Goal: Browse casually: Explore the website without a specific task or goal

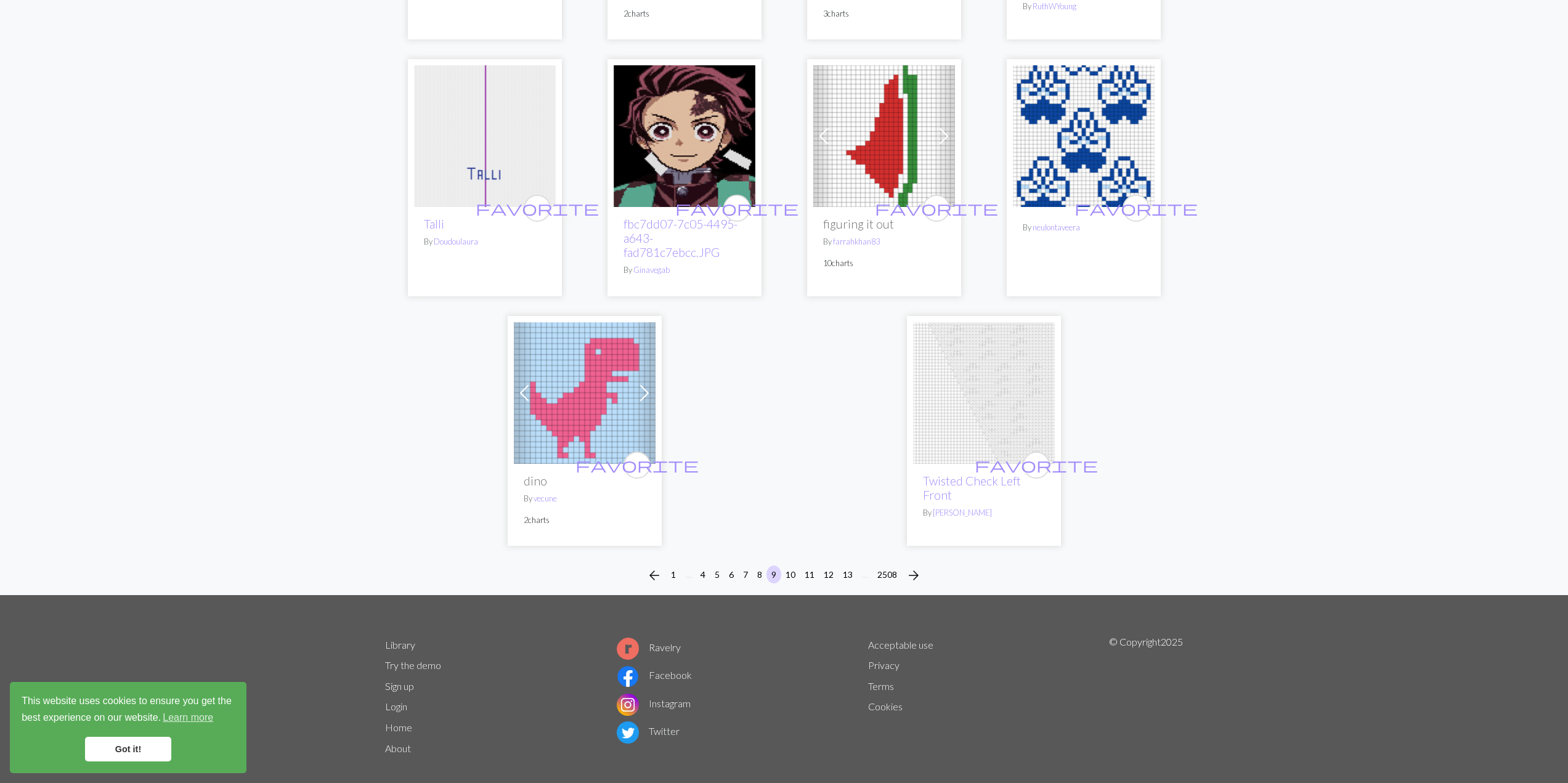
scroll to position [2896, 0]
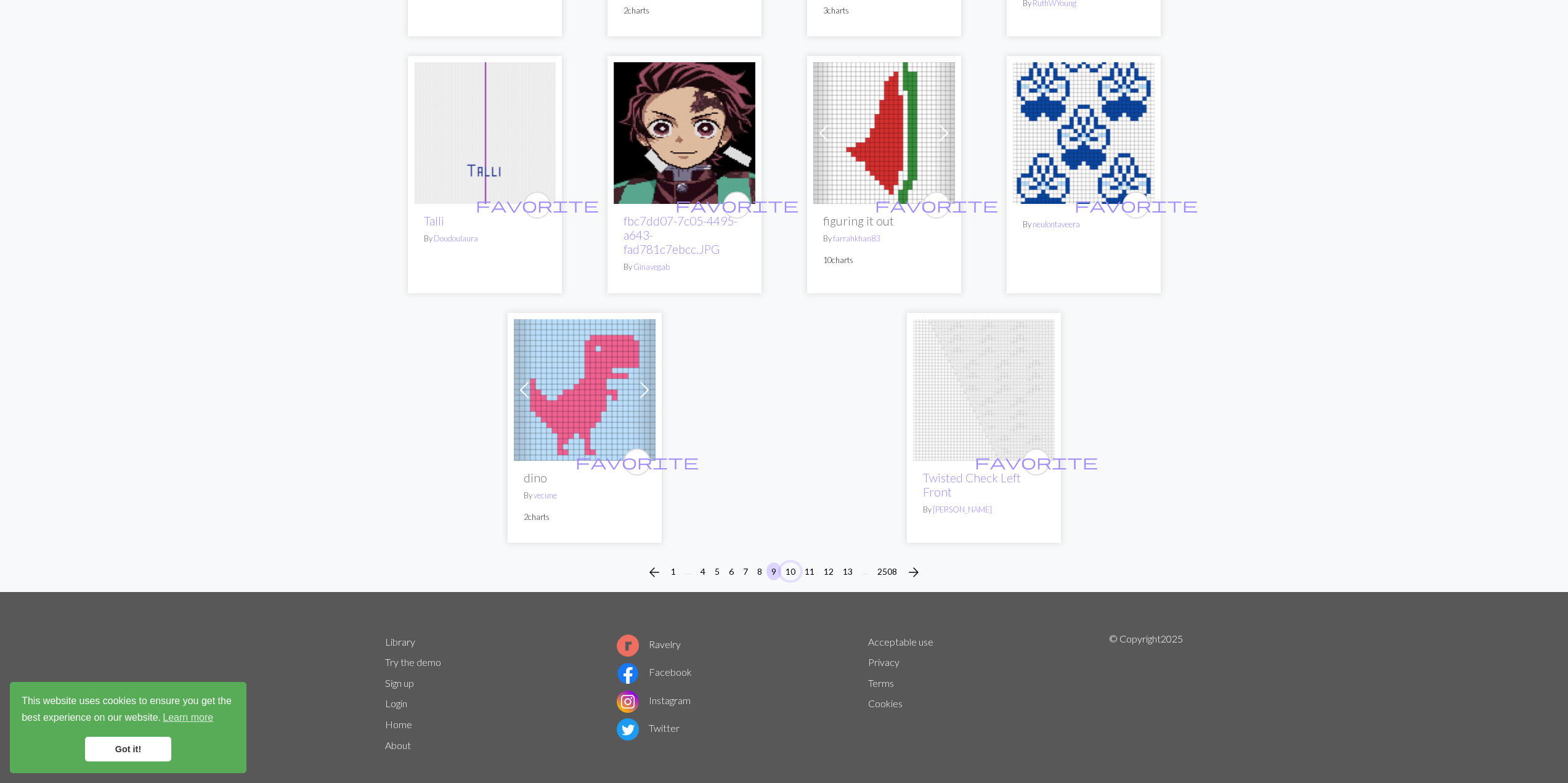
click at [795, 562] on button "10" at bounding box center [789, 571] width 20 height 18
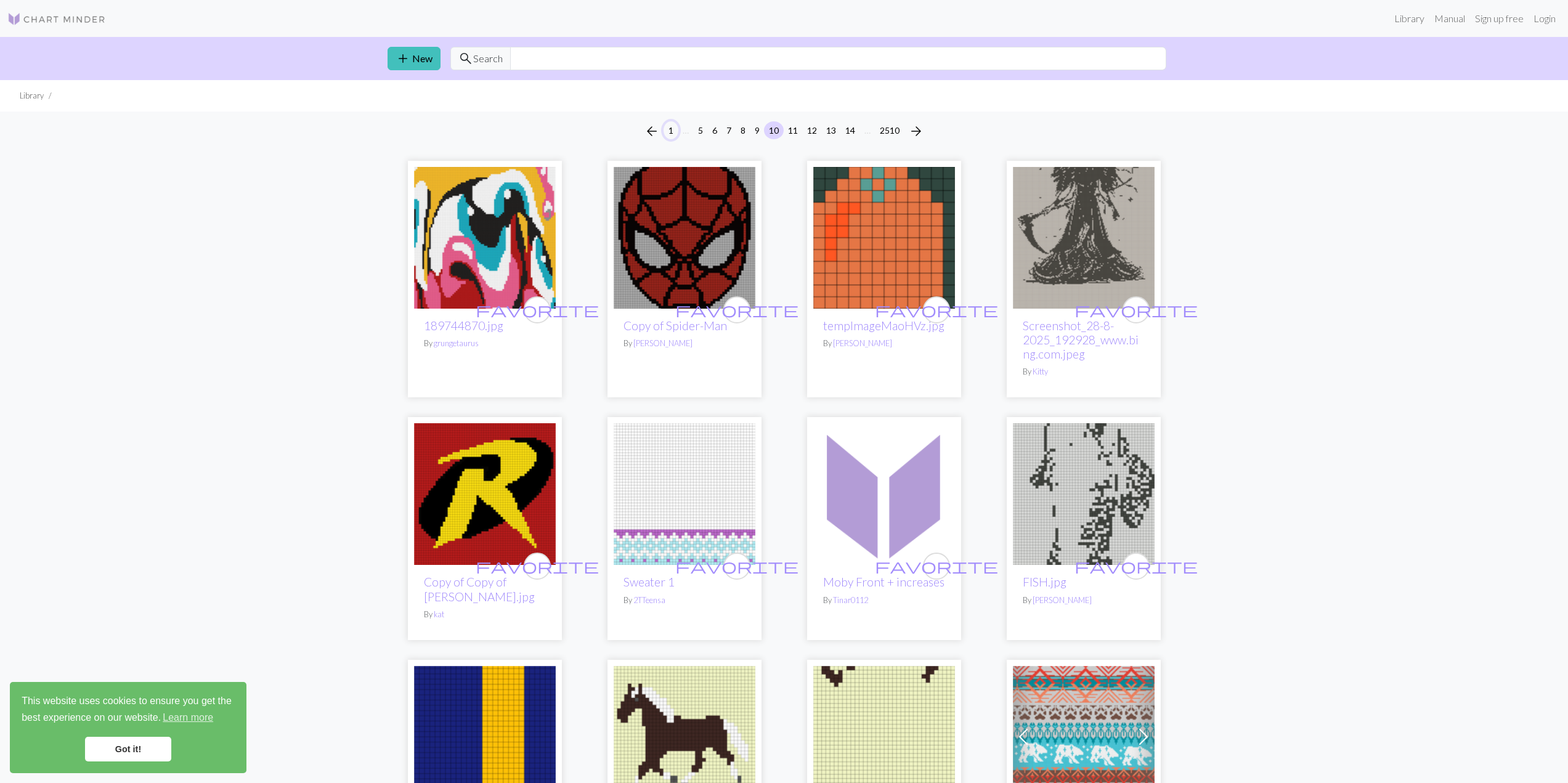
click at [674, 132] on button "1" at bounding box center [670, 130] width 15 height 18
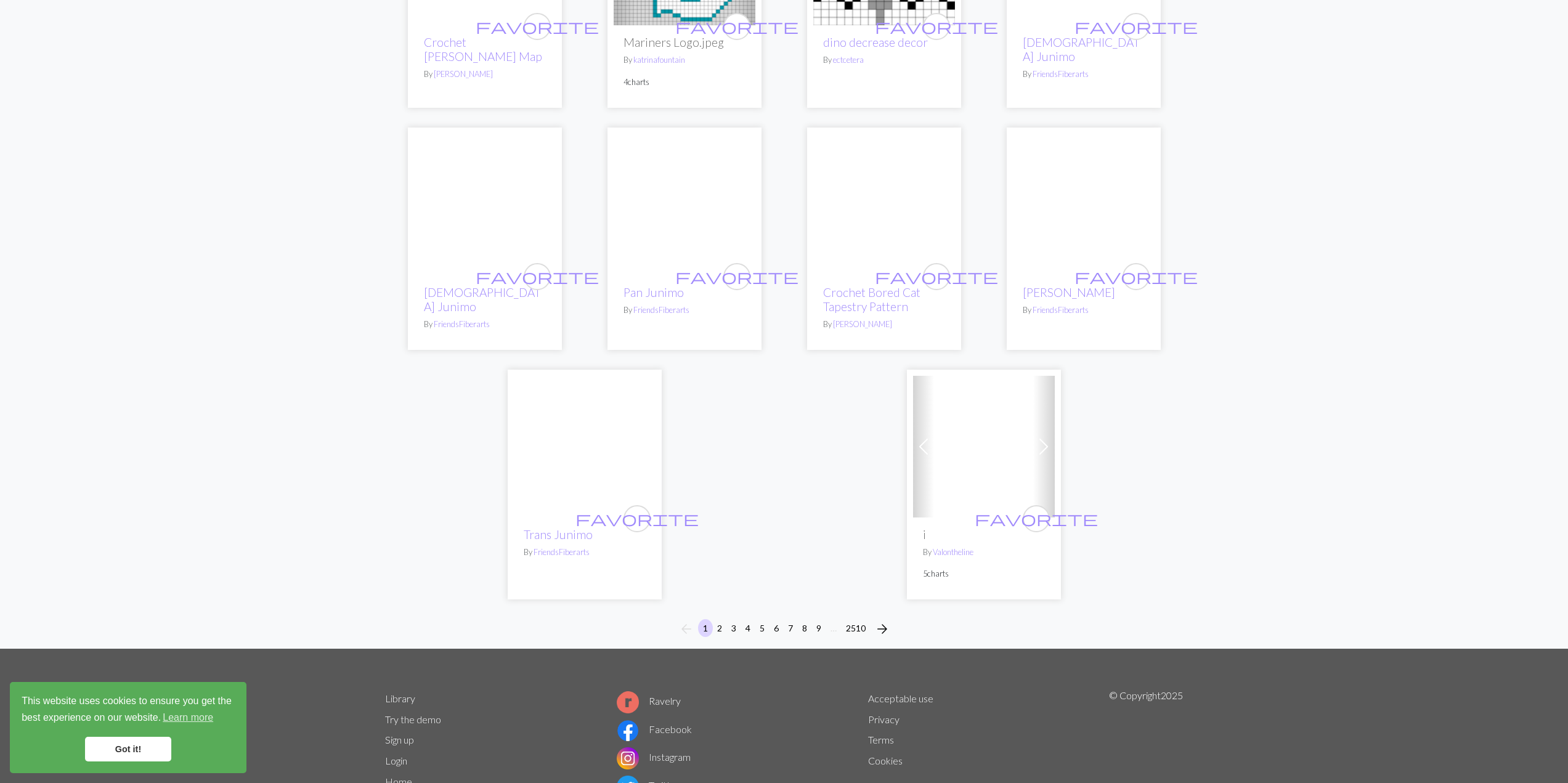
scroll to position [2825, 0]
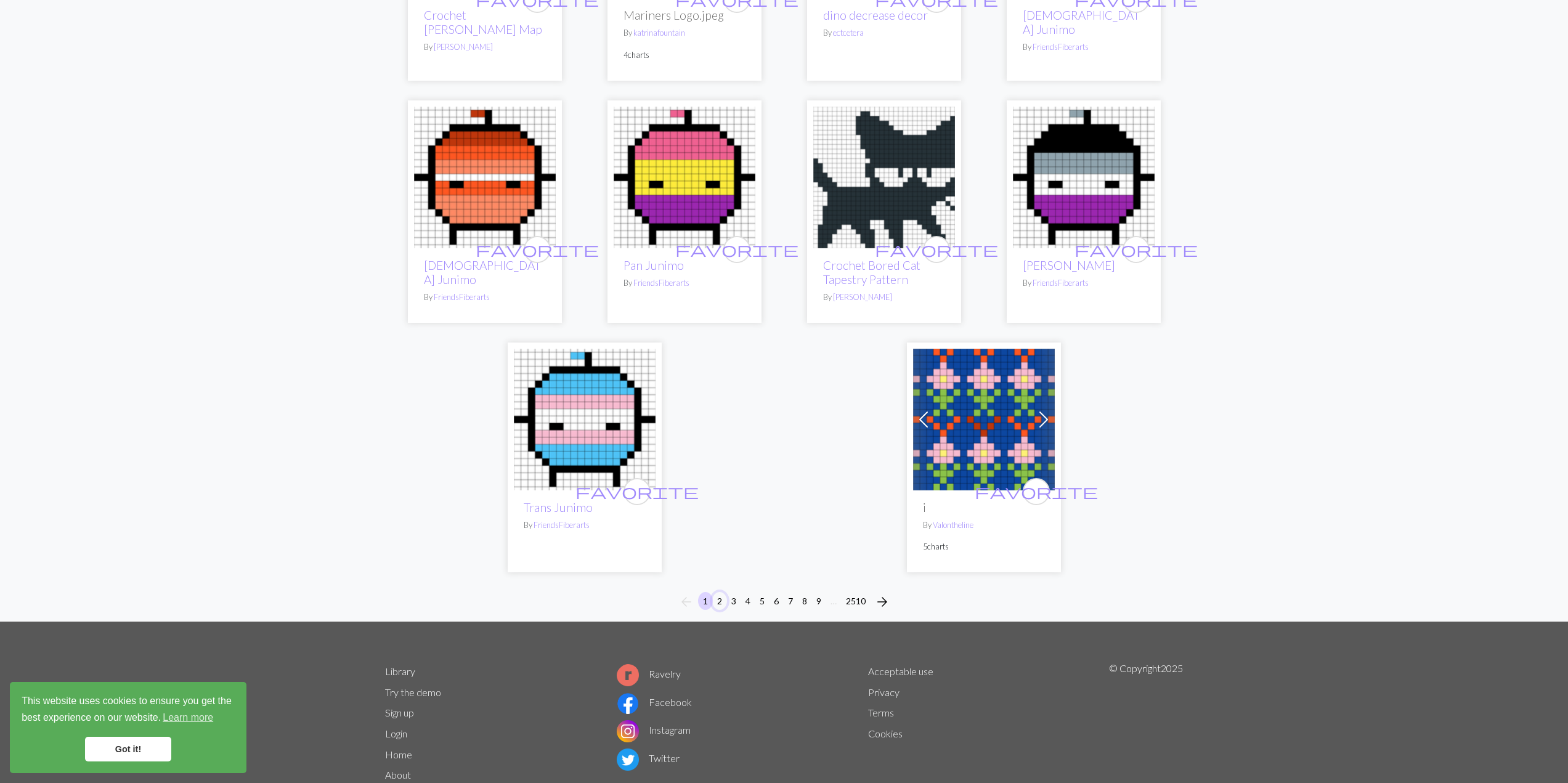
click at [723, 592] on button "2" at bounding box center [719, 601] width 15 height 18
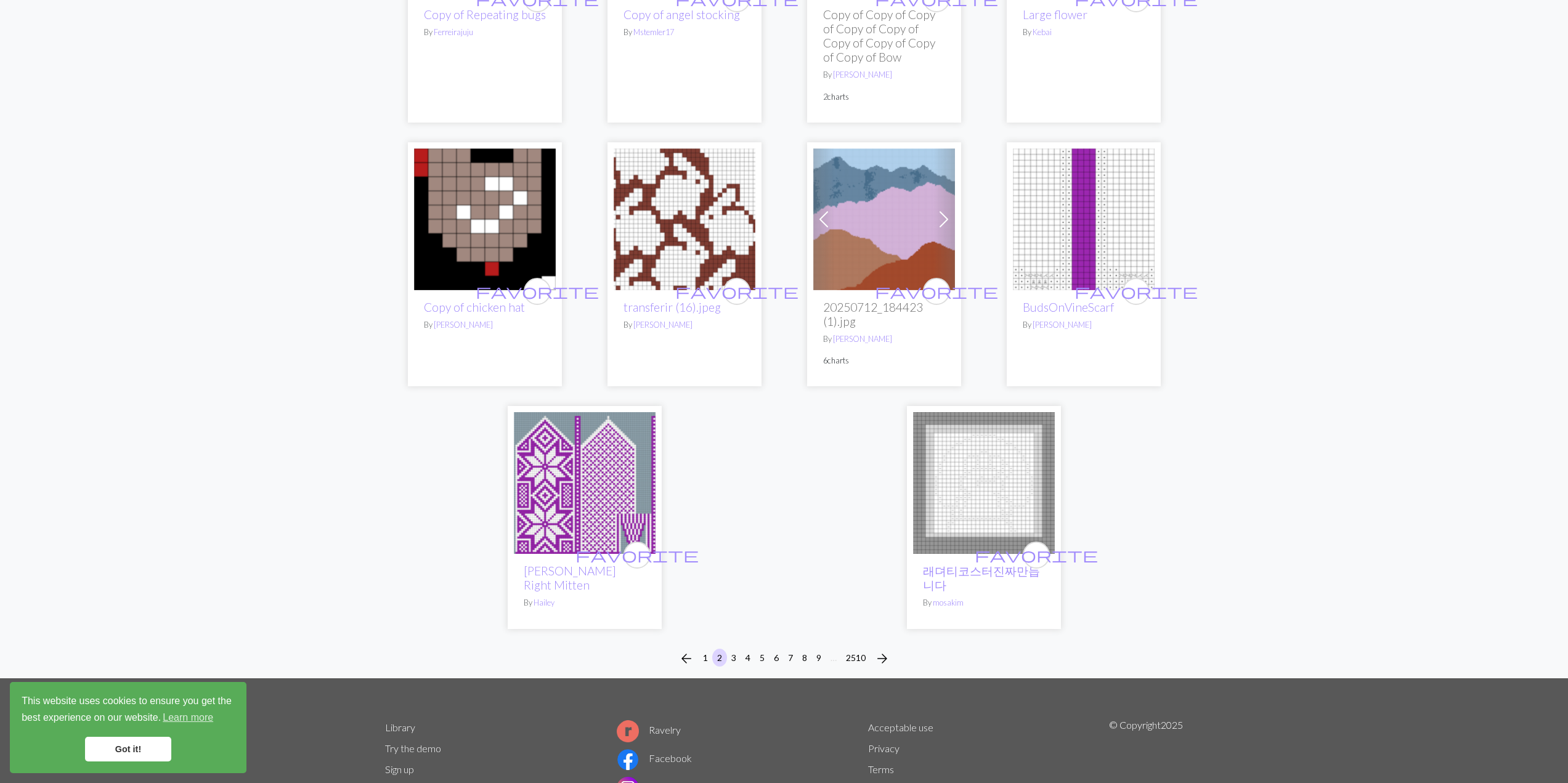
scroll to position [3011, 0]
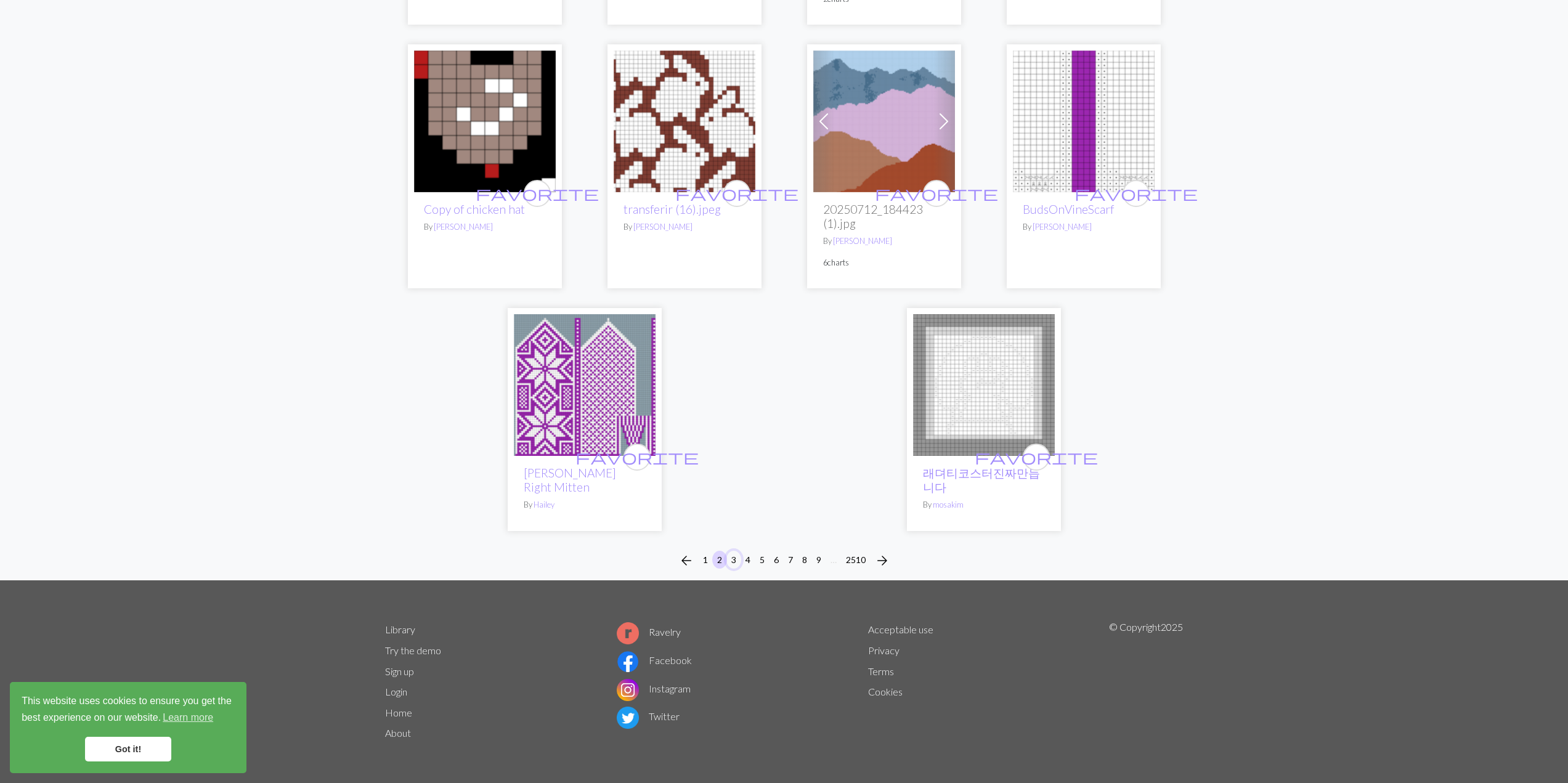
click at [735, 562] on button "3" at bounding box center [733, 559] width 15 height 18
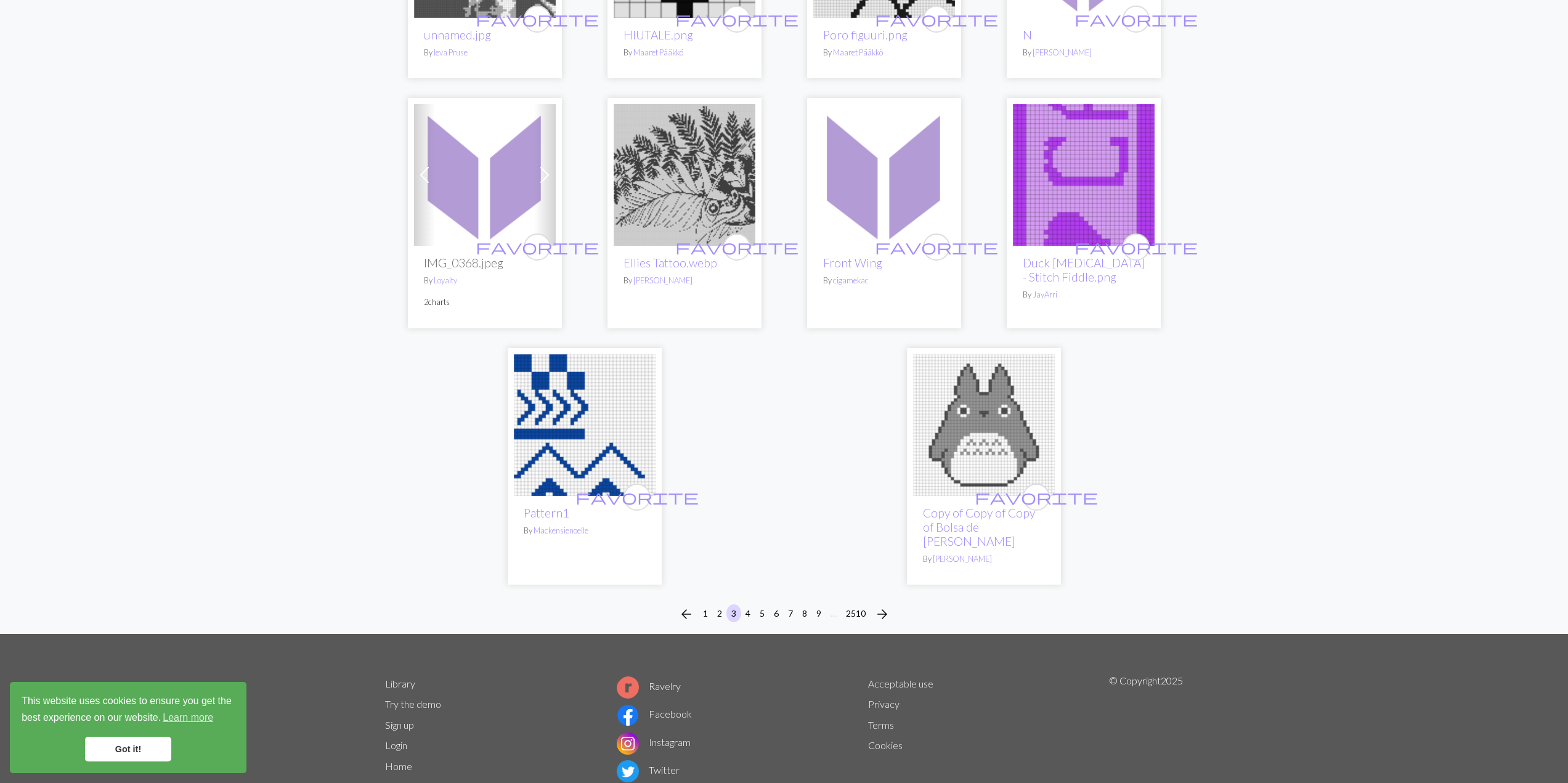
scroll to position [2828, 0]
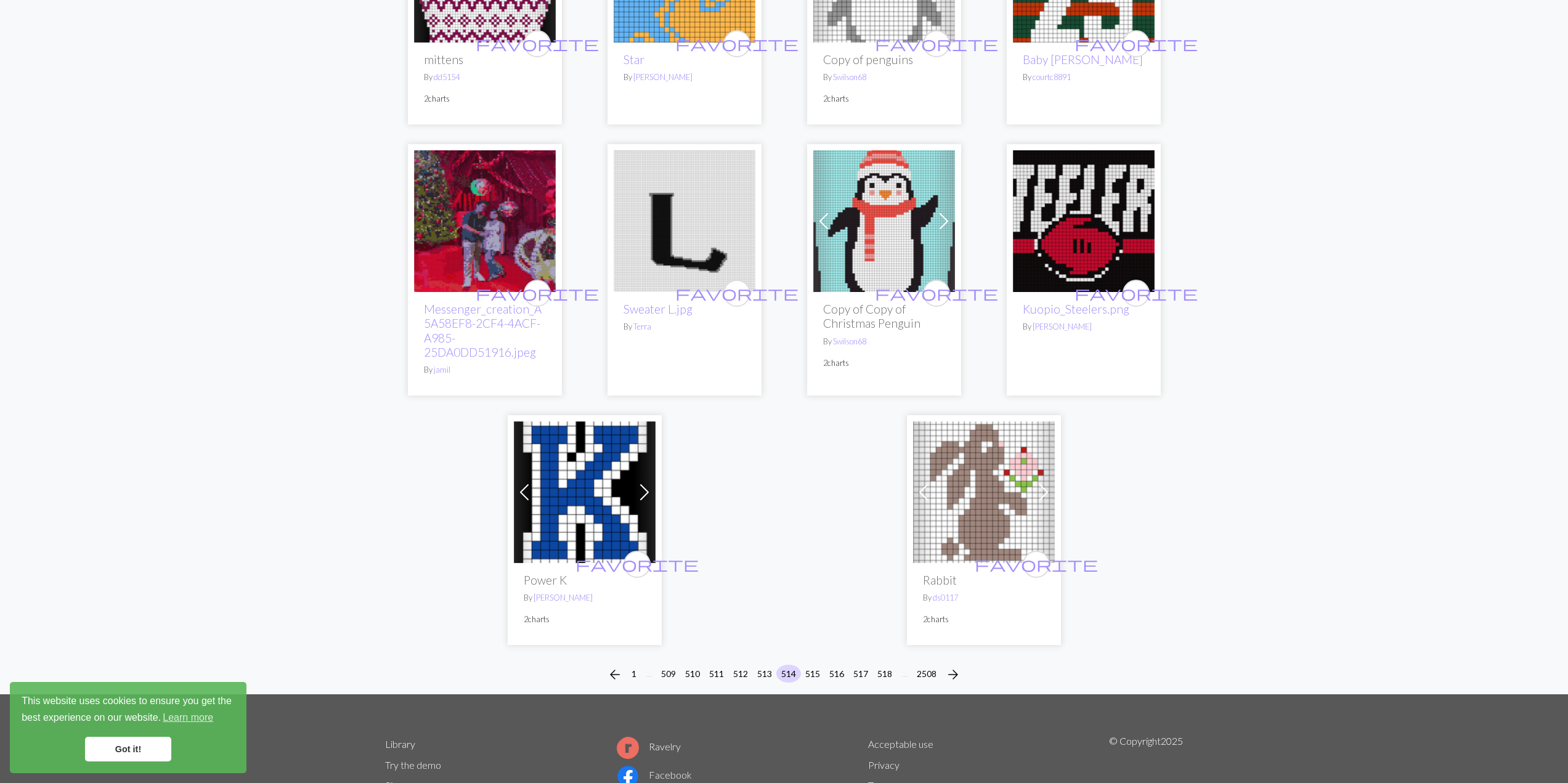
scroll to position [2787, 0]
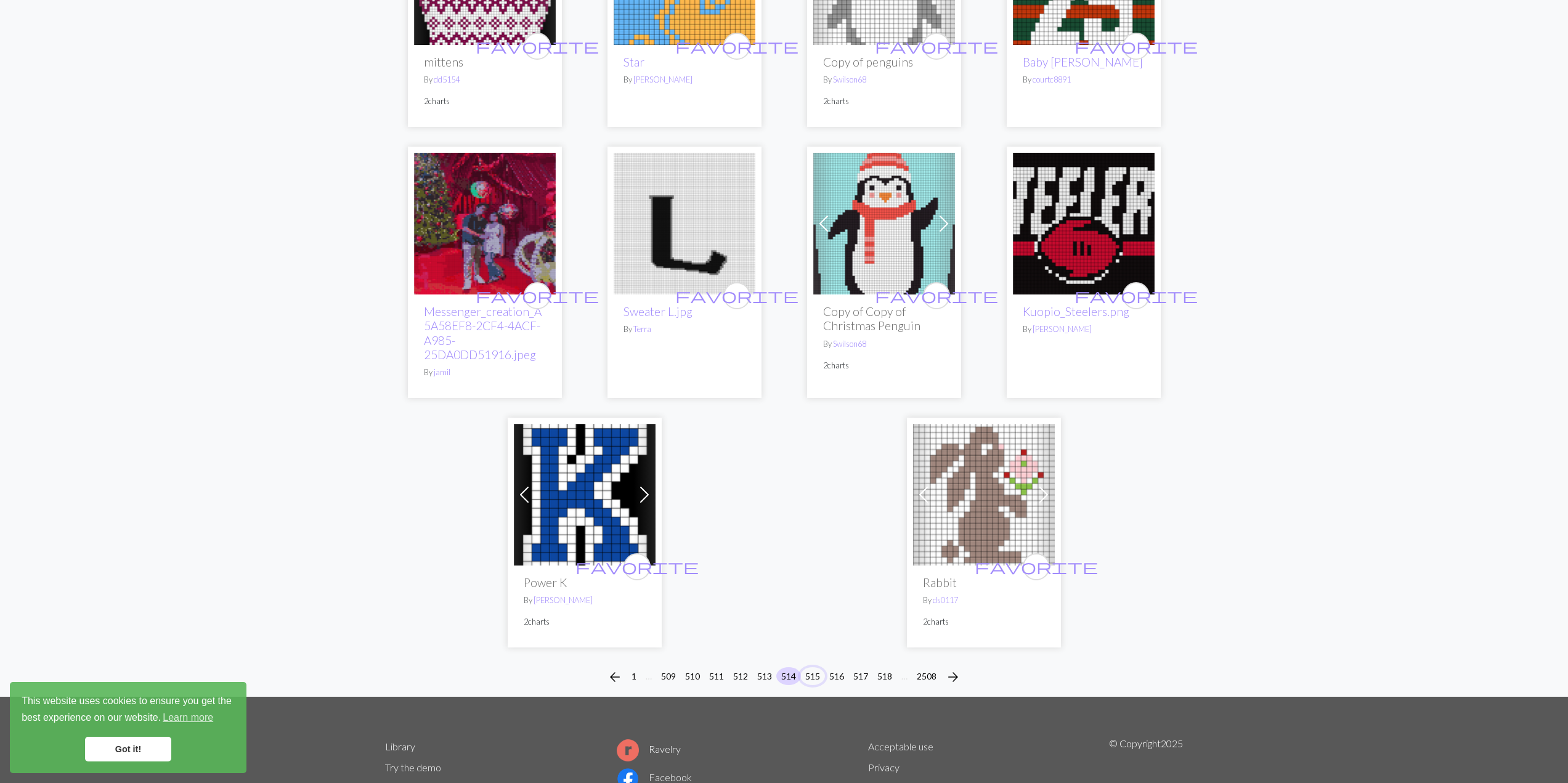
drag, startPoint x: 819, startPoint y: 659, endPoint x: 814, endPoint y: 648, distance: 12.1
click at [818, 667] on button "515" at bounding box center [812, 676] width 24 height 18
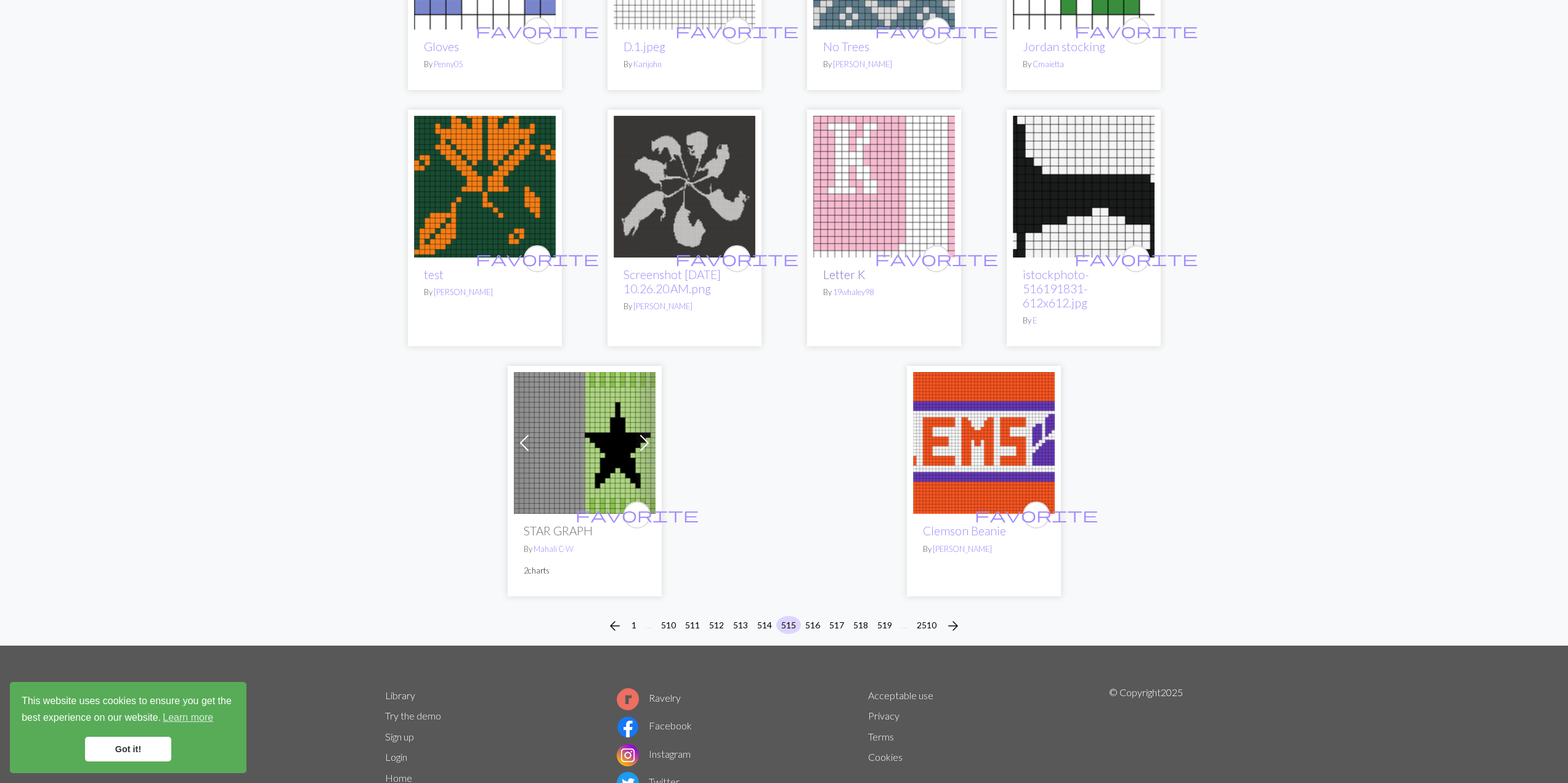
scroll to position [2840, 0]
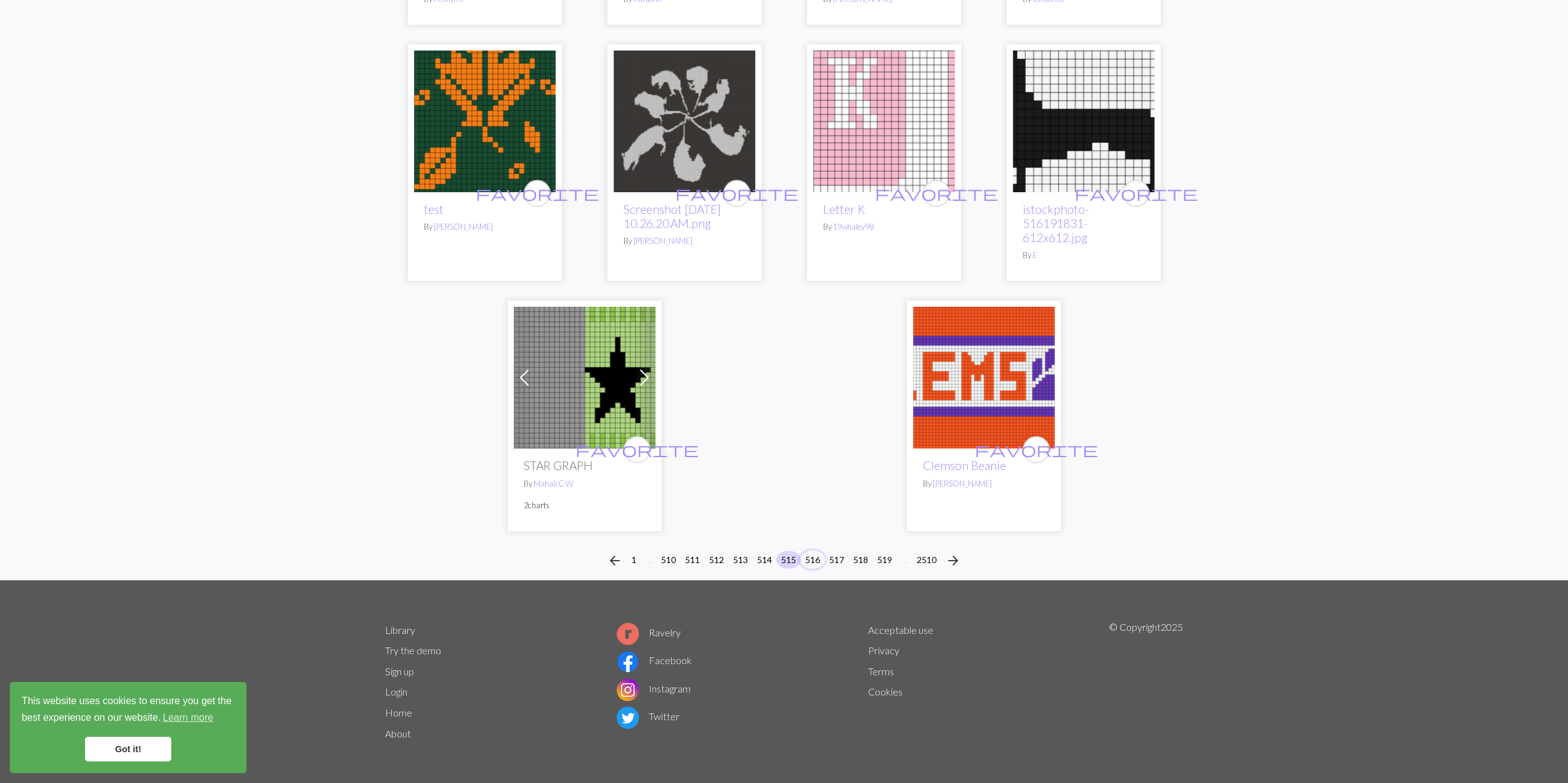
click at [815, 560] on button "516" at bounding box center [812, 559] width 24 height 18
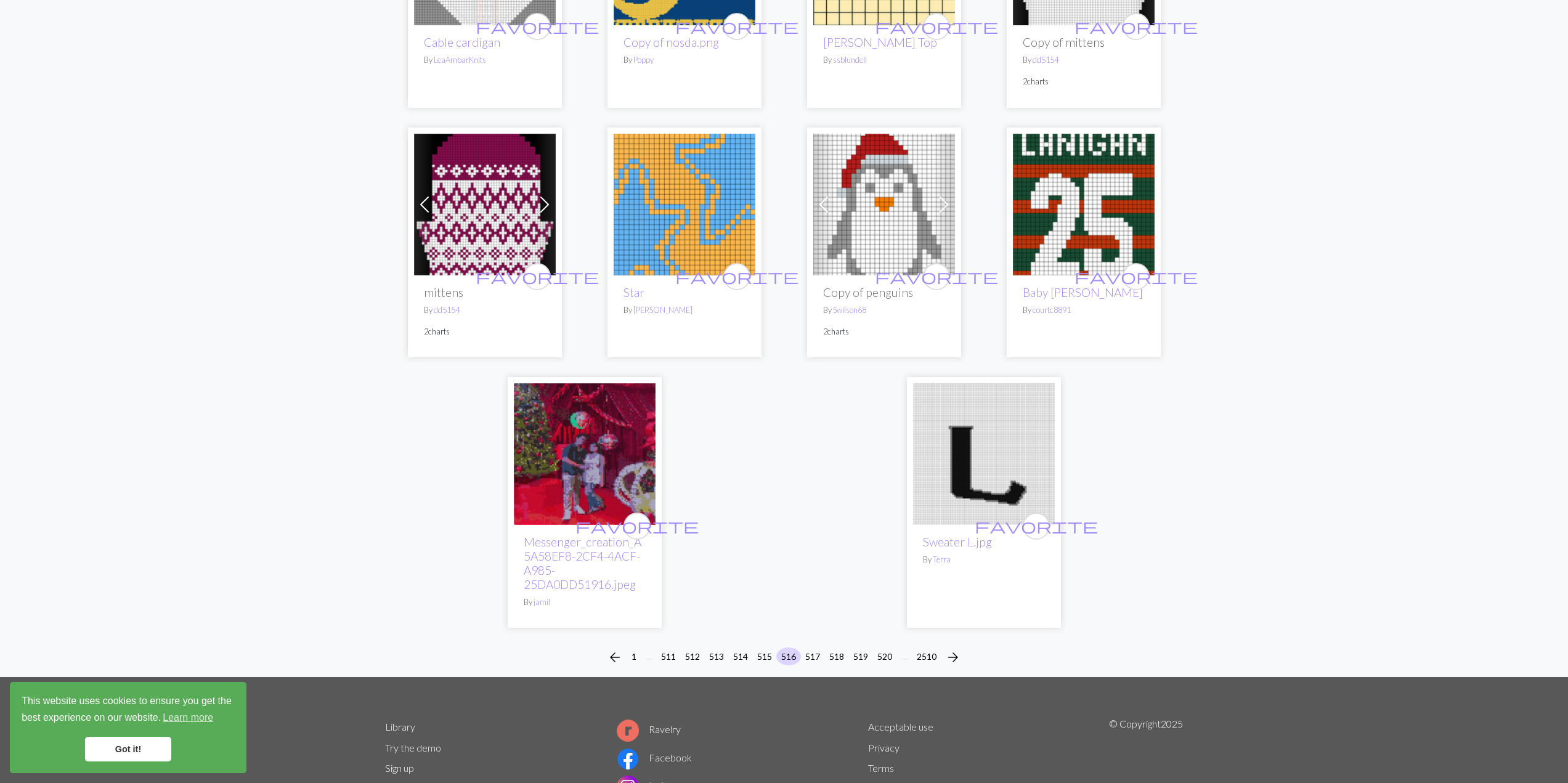
scroll to position [2874, 0]
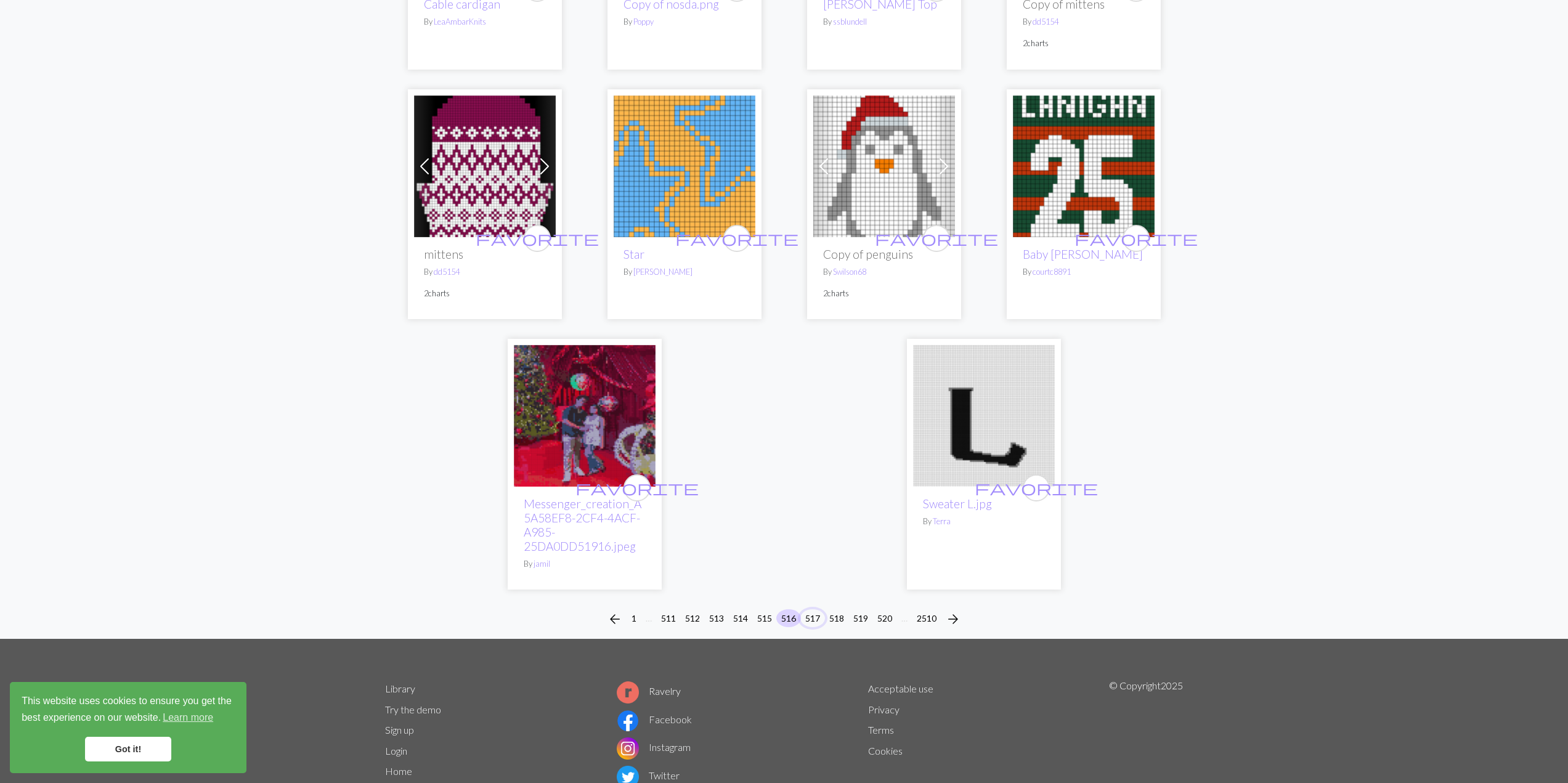
click at [815, 609] on button "517" at bounding box center [812, 618] width 24 height 18
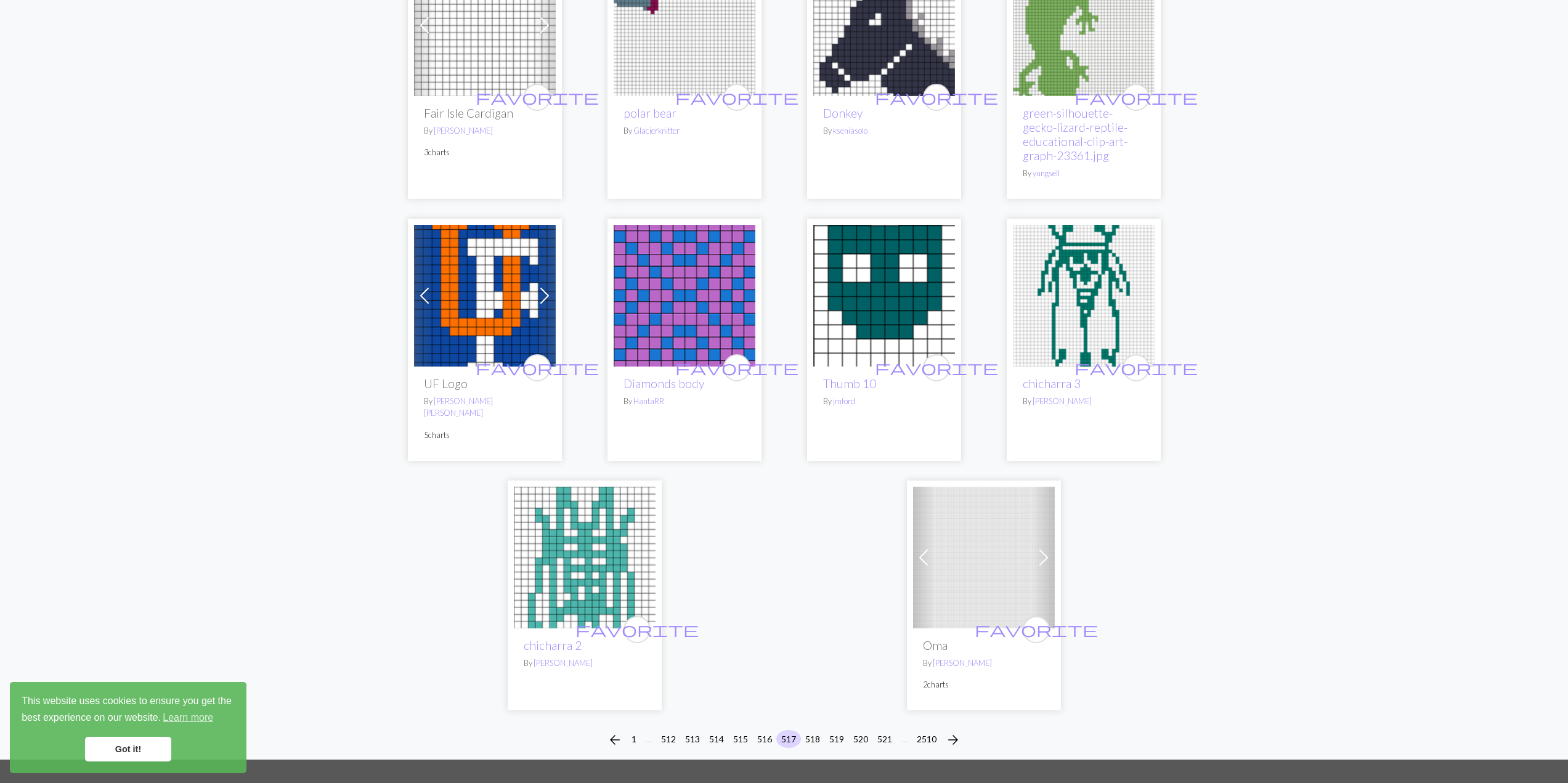
scroll to position [2707, 0]
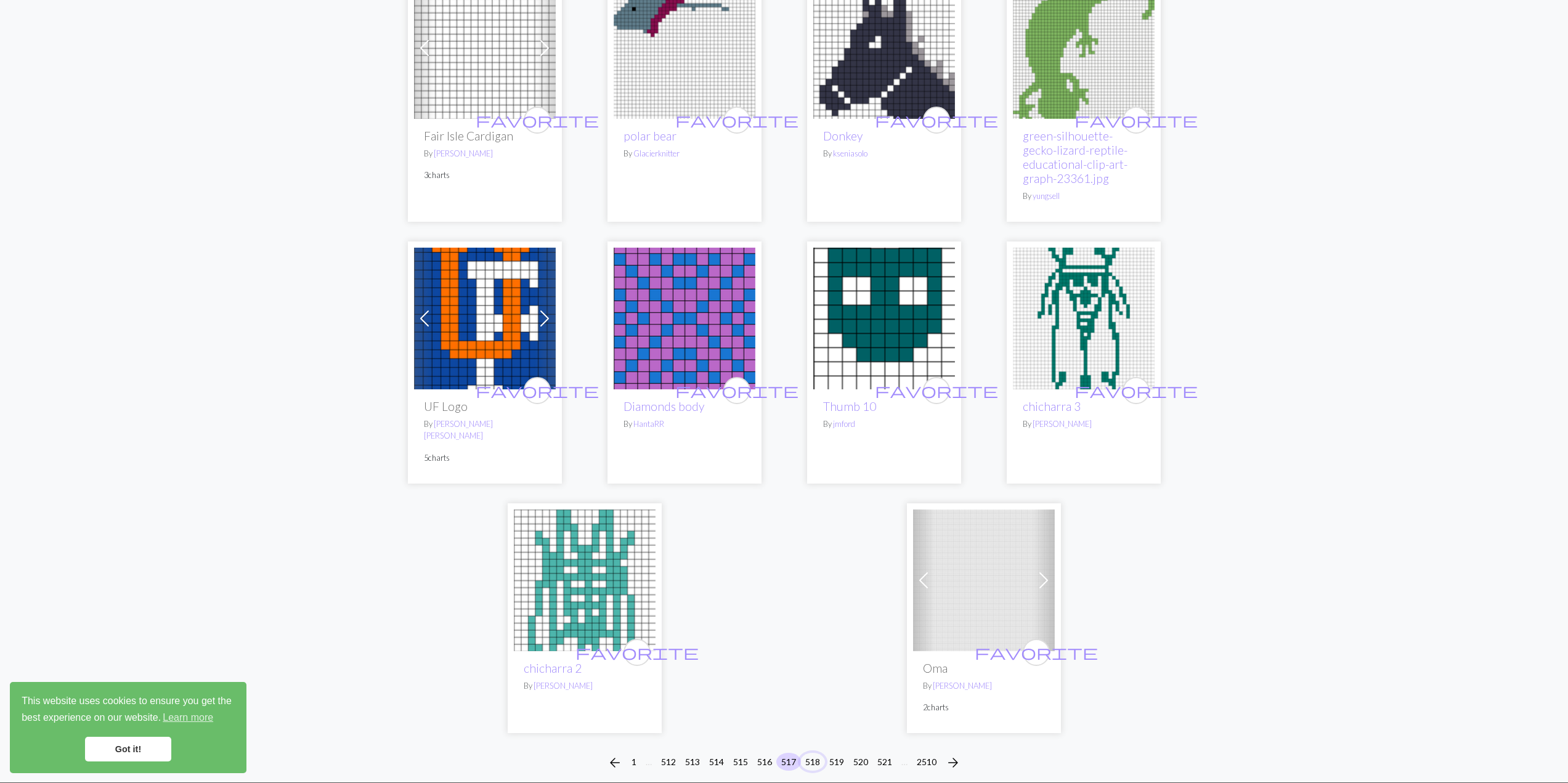
click at [811, 767] on button "518" at bounding box center [812, 761] width 24 height 18
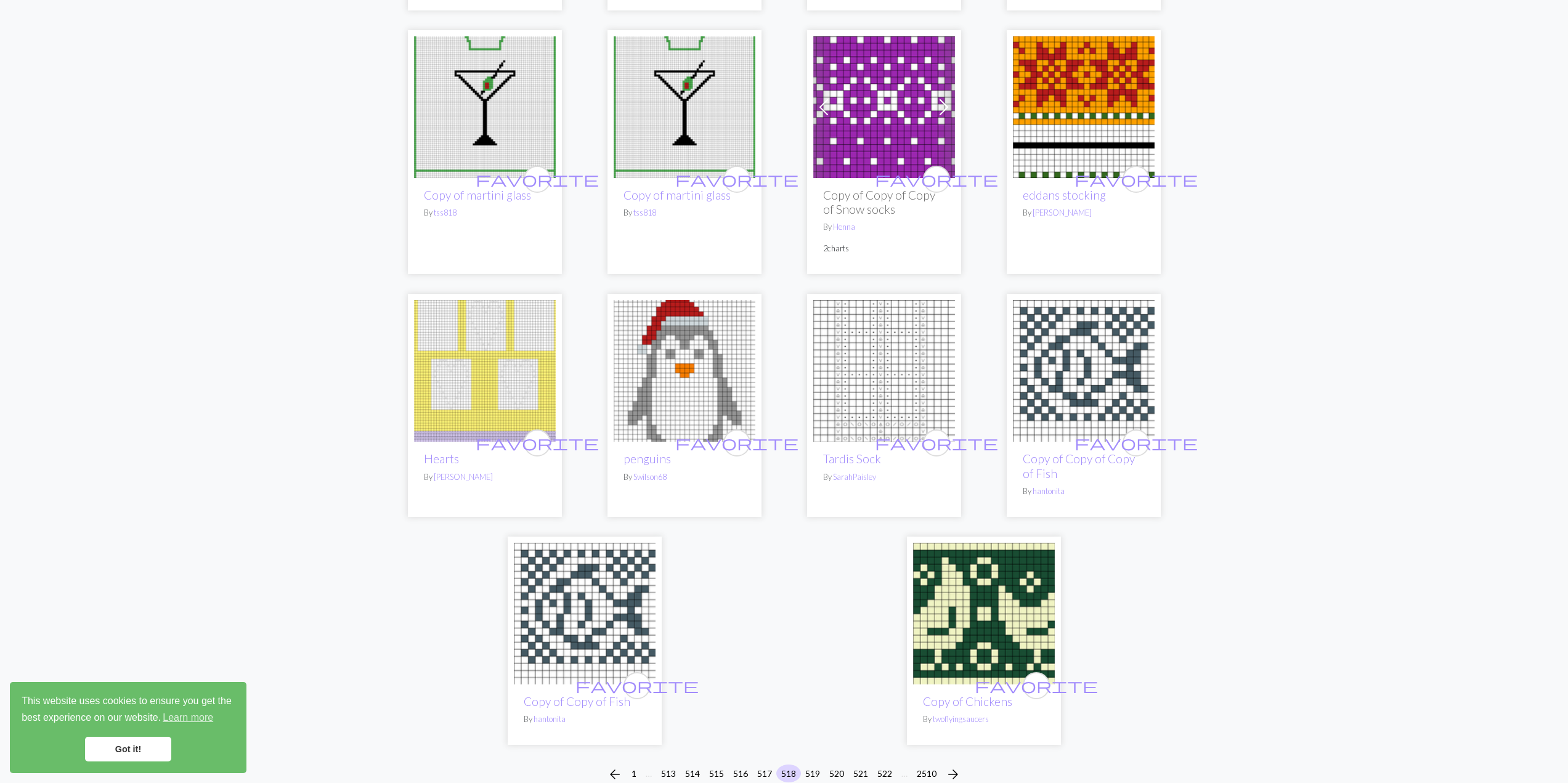
scroll to position [2847, 0]
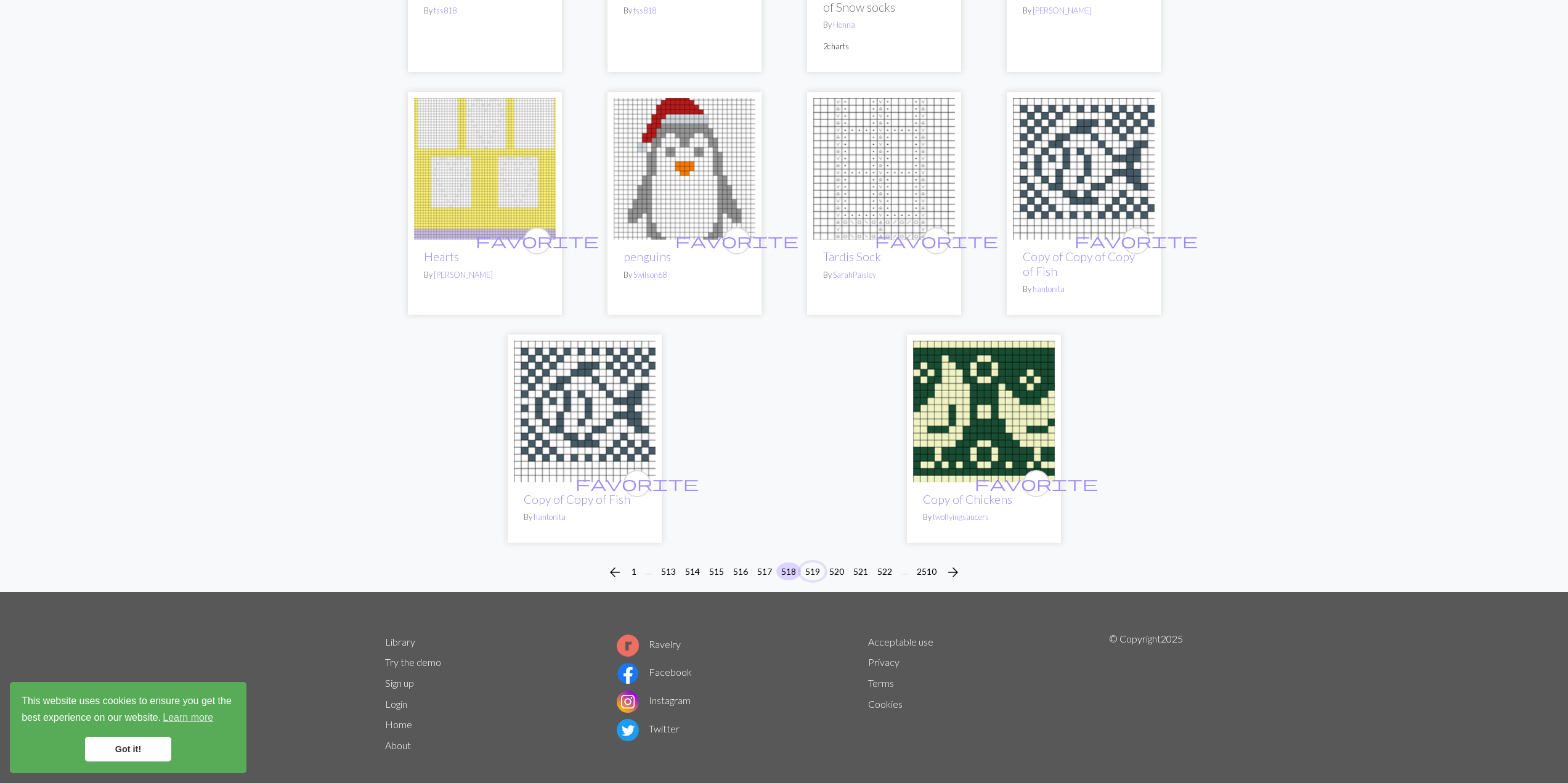
click at [815, 562] on button "519" at bounding box center [812, 571] width 24 height 18
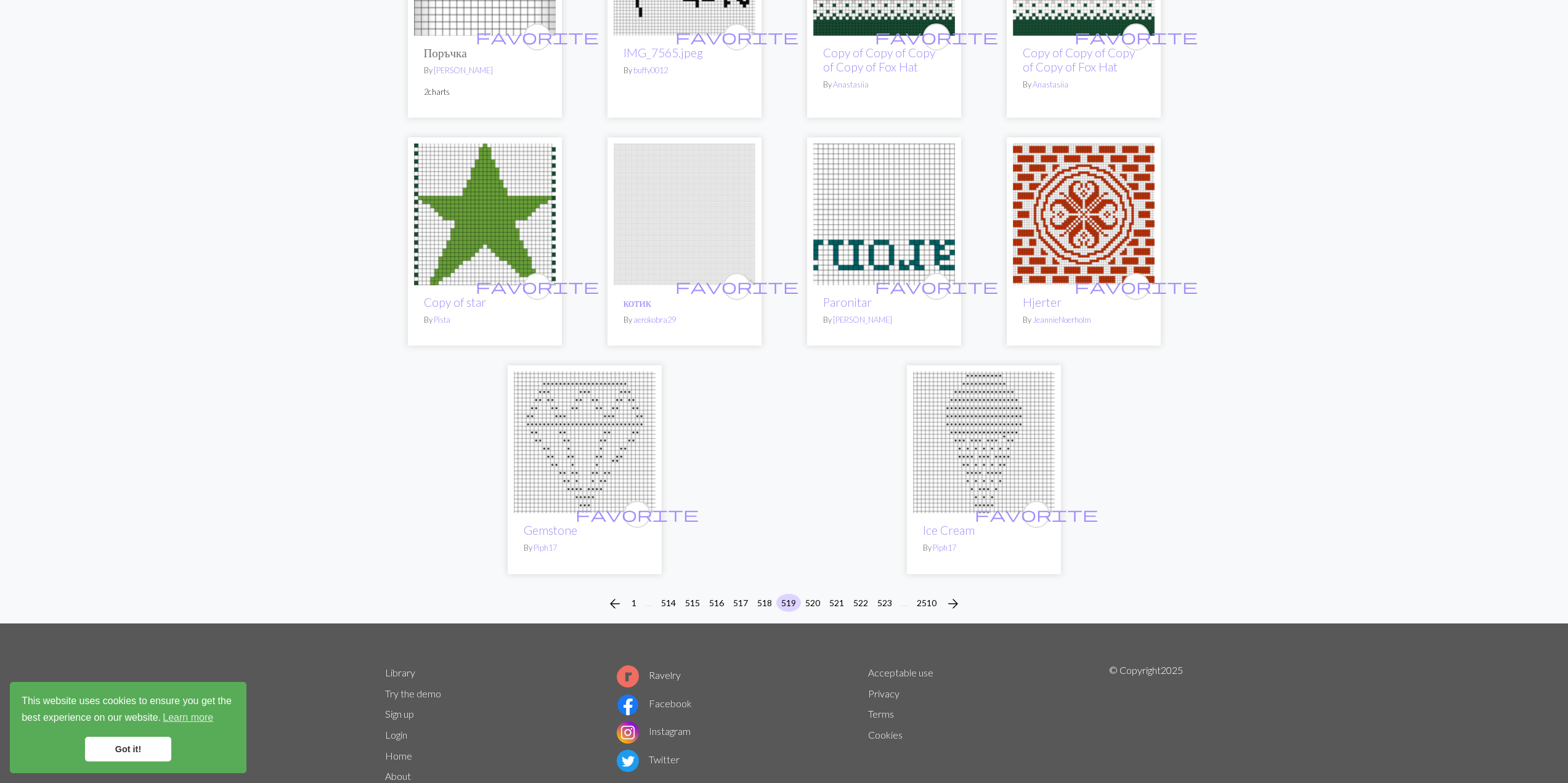
scroll to position [2694, 0]
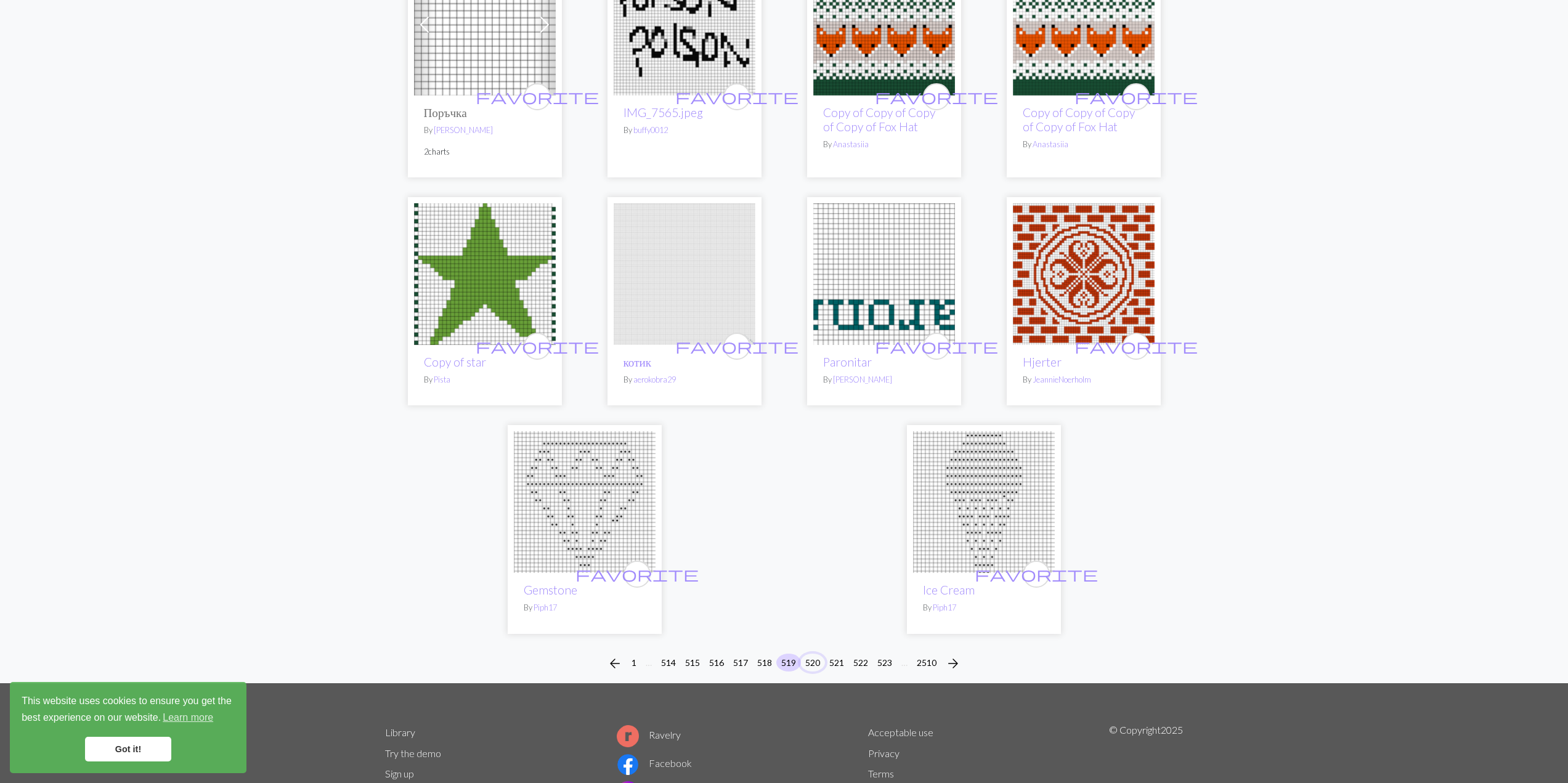
click at [816, 663] on button "520" at bounding box center [812, 662] width 24 height 18
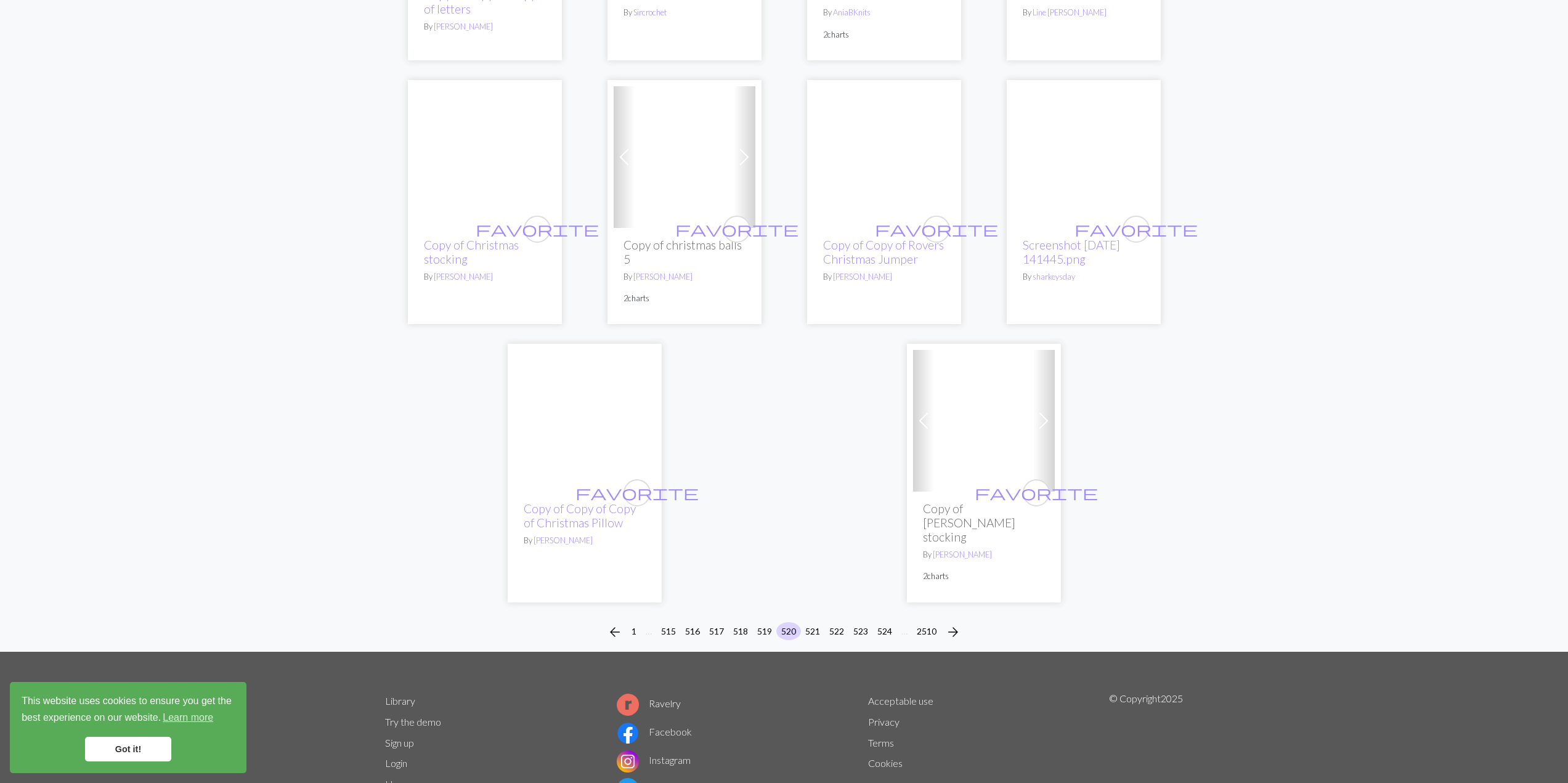
scroll to position [2912, 0]
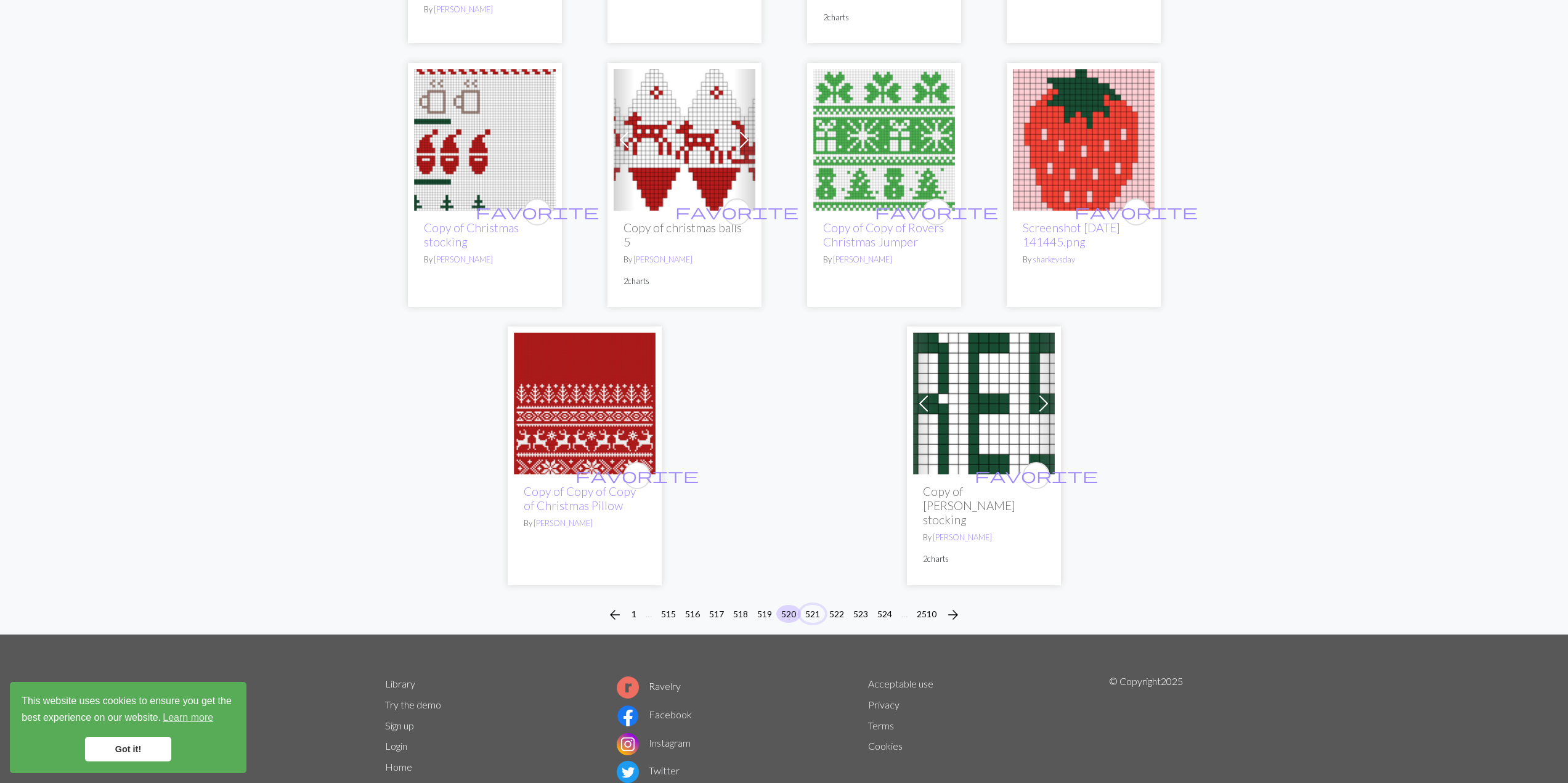
click at [815, 604] on button "521" at bounding box center [812, 613] width 24 height 18
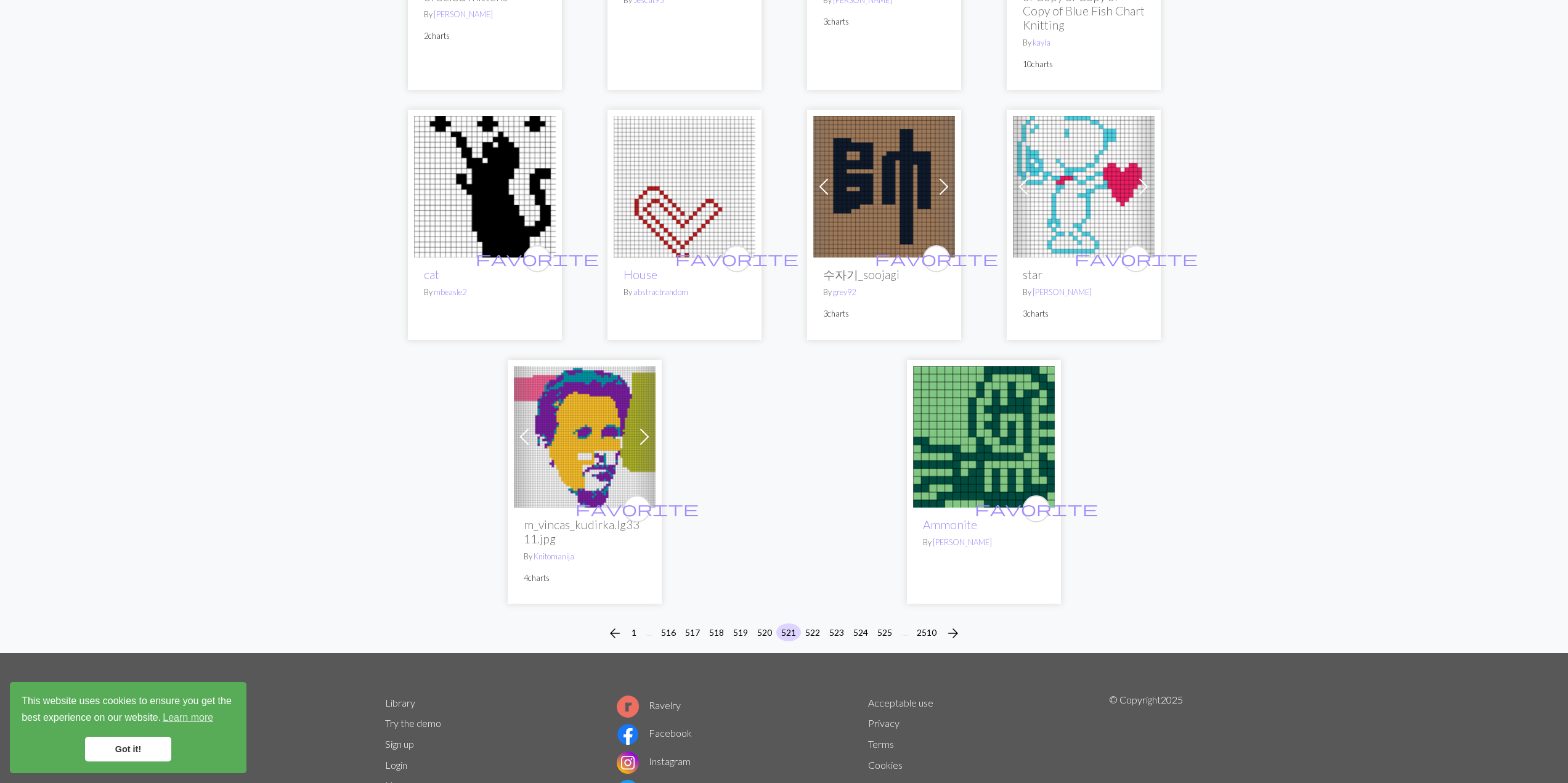
scroll to position [2823, 0]
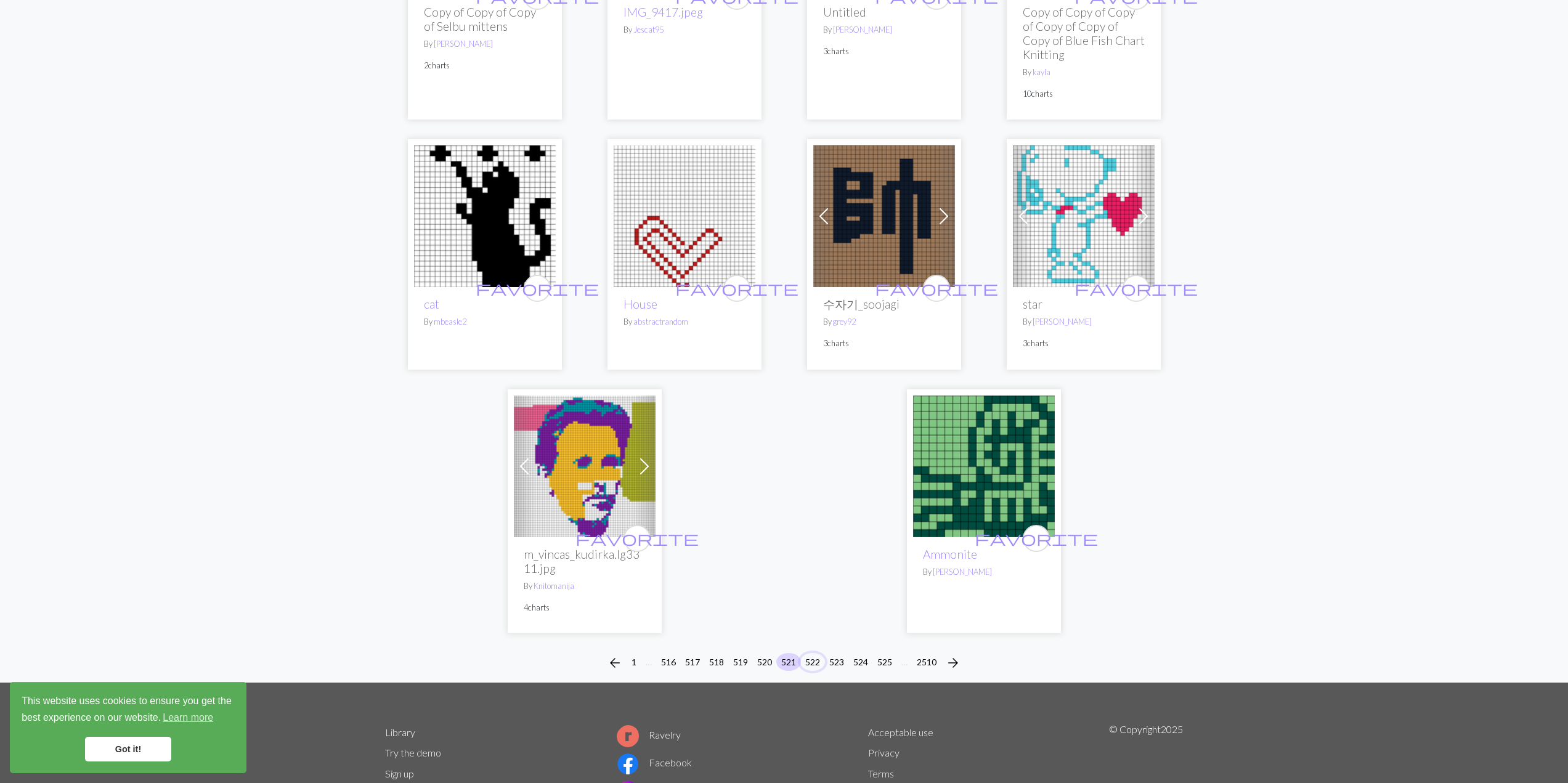
click at [816, 663] on button "522" at bounding box center [812, 662] width 24 height 18
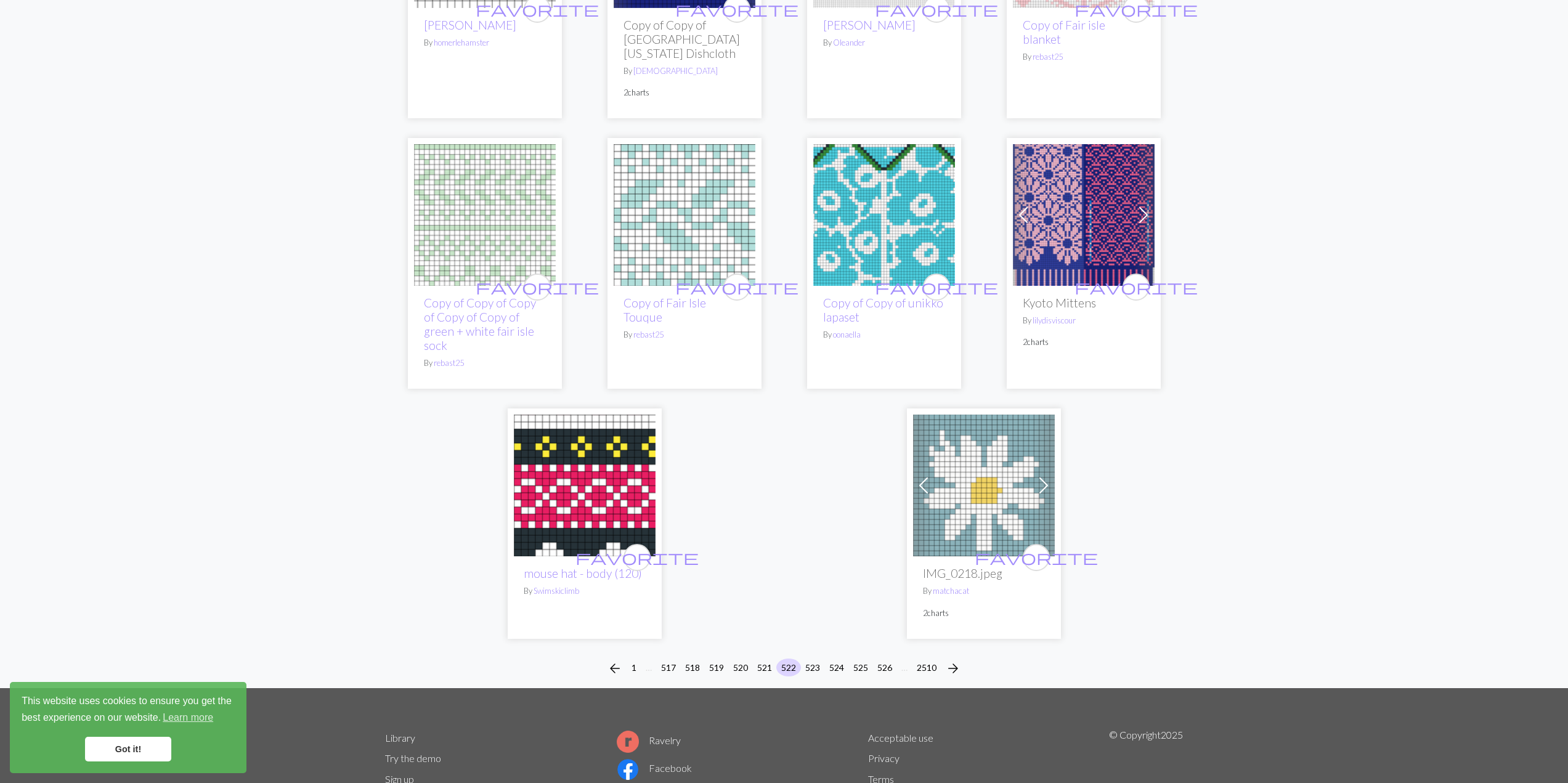
scroll to position [2861, 0]
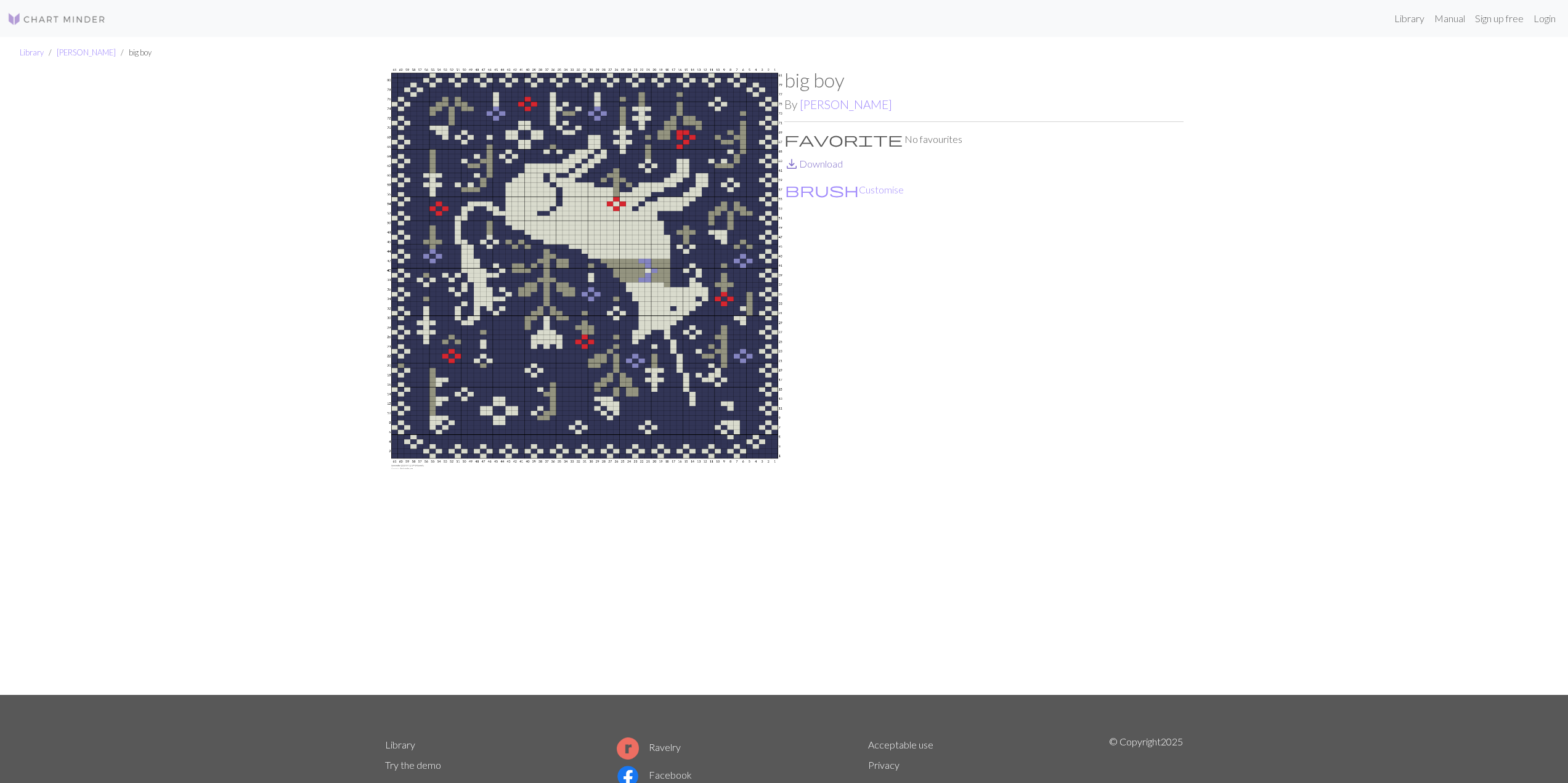
click at [807, 164] on link "save_alt Download" at bounding box center [813, 163] width 59 height 12
click at [815, 107] on link "oliviajean" at bounding box center [846, 104] width 92 height 14
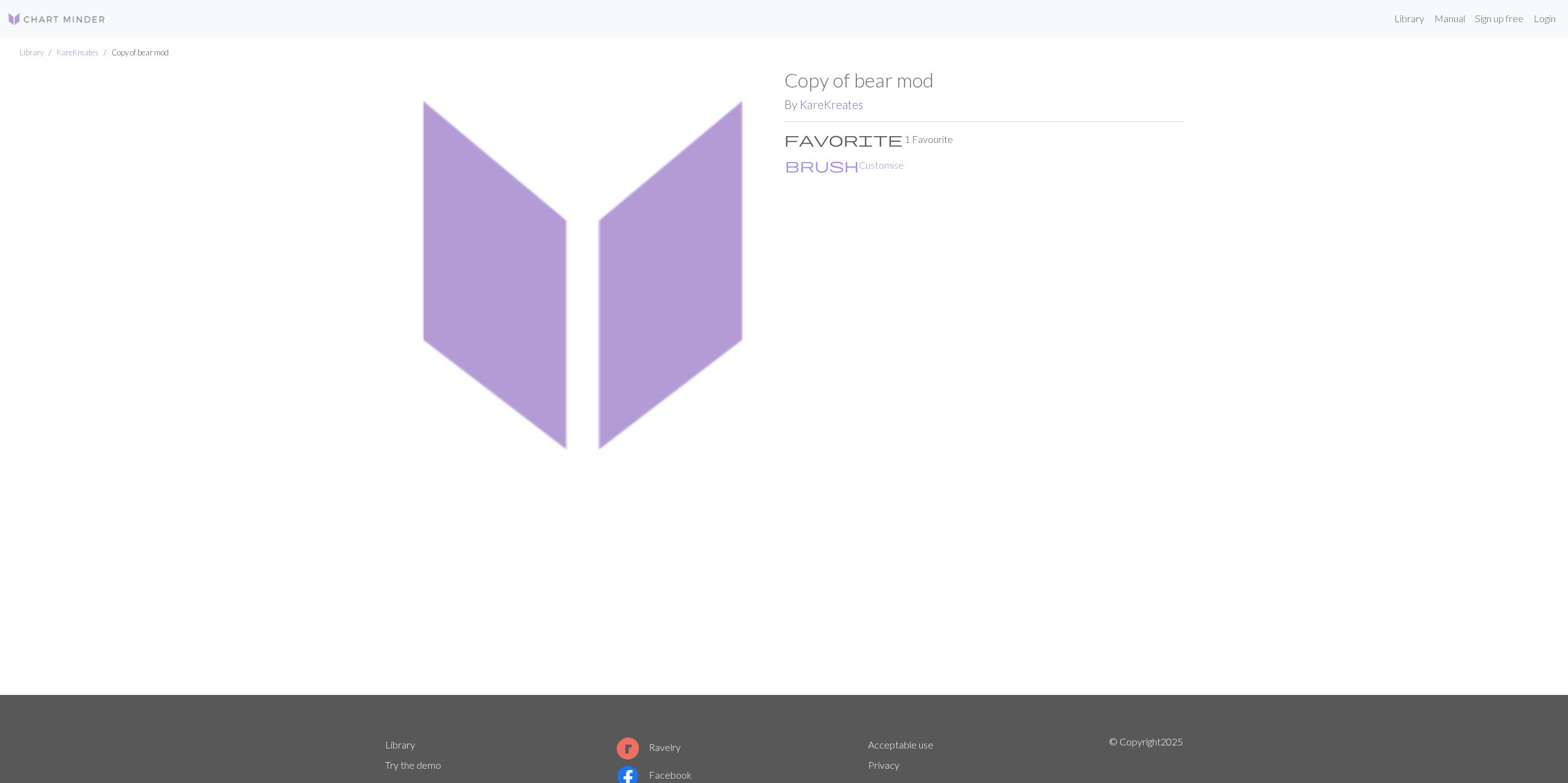
click at [829, 103] on link "KareKreates" at bounding box center [831, 104] width 63 height 14
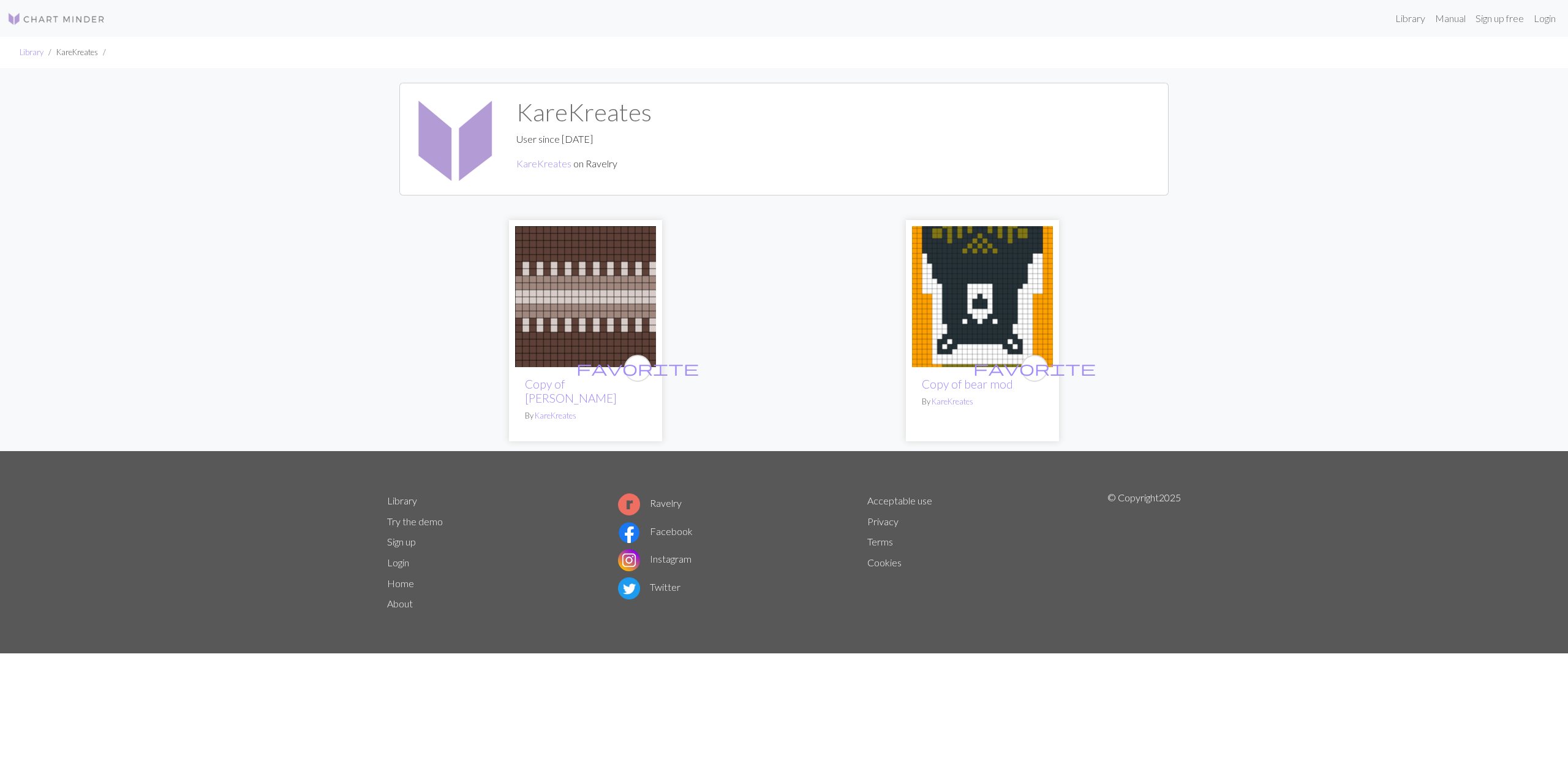
click at [992, 283] on img at bounding box center [982, 296] width 141 height 141
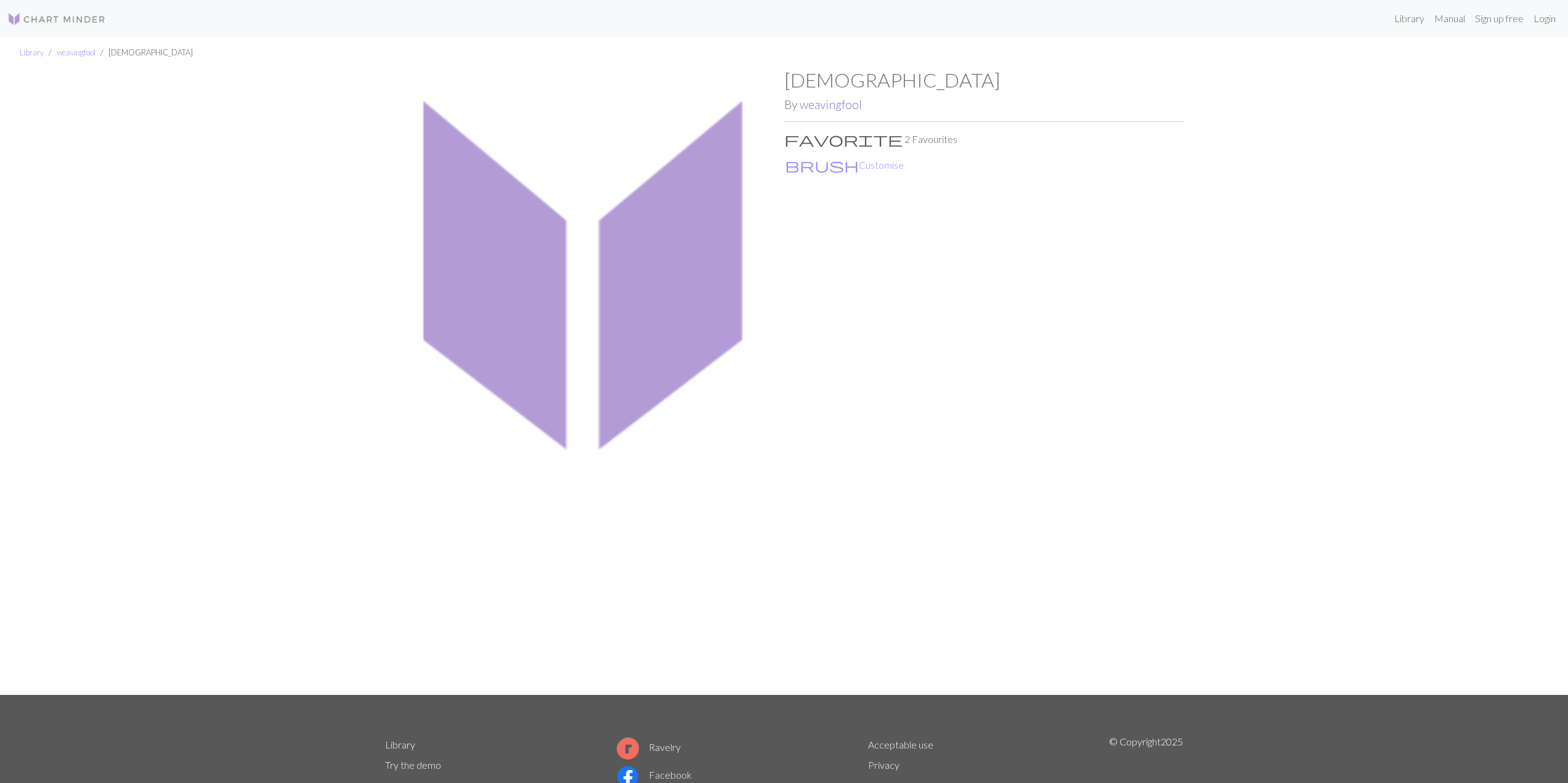
click at [849, 106] on link "weavingfool" at bounding box center [830, 104] width 62 height 14
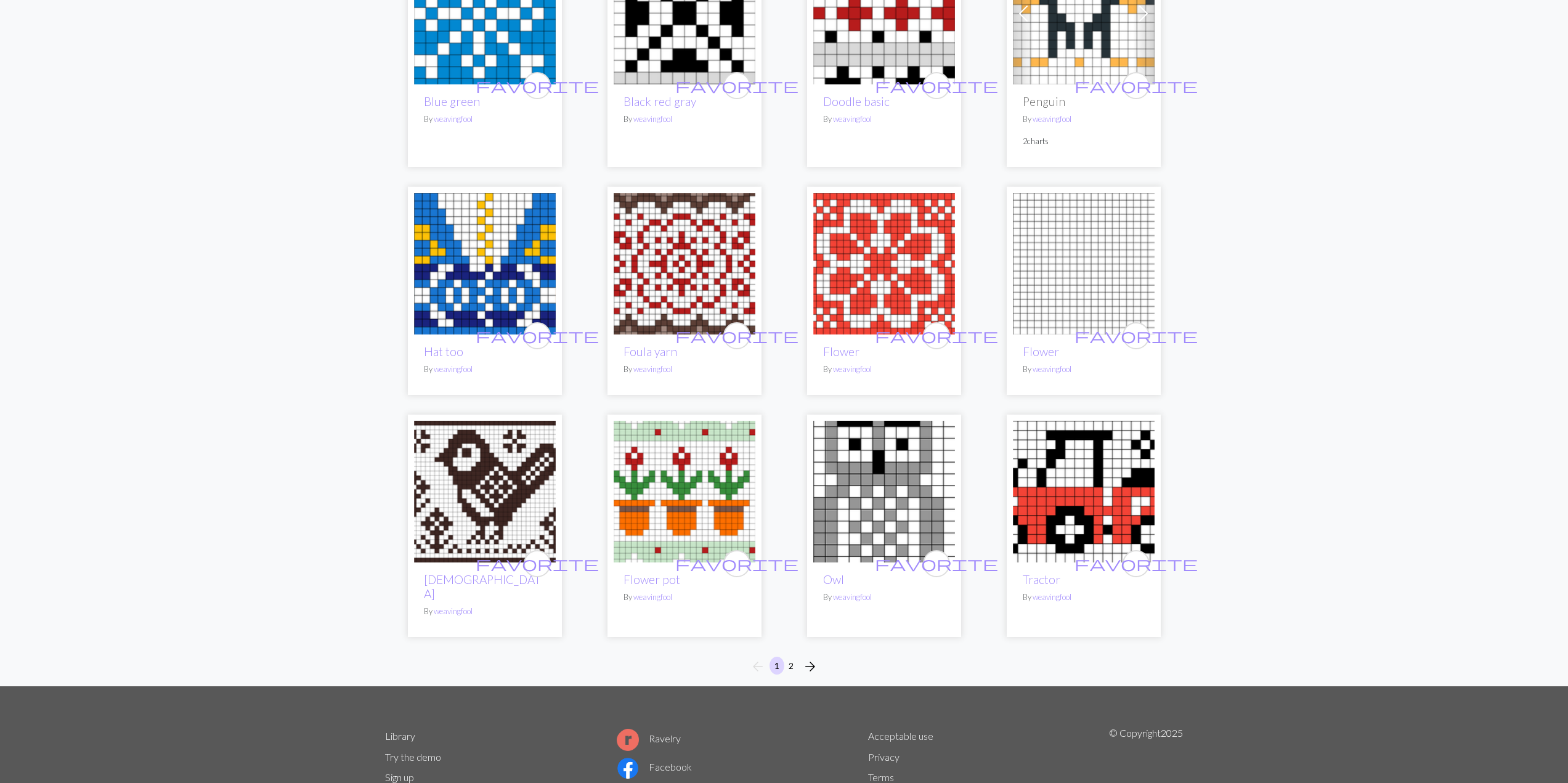
scroll to position [615, 0]
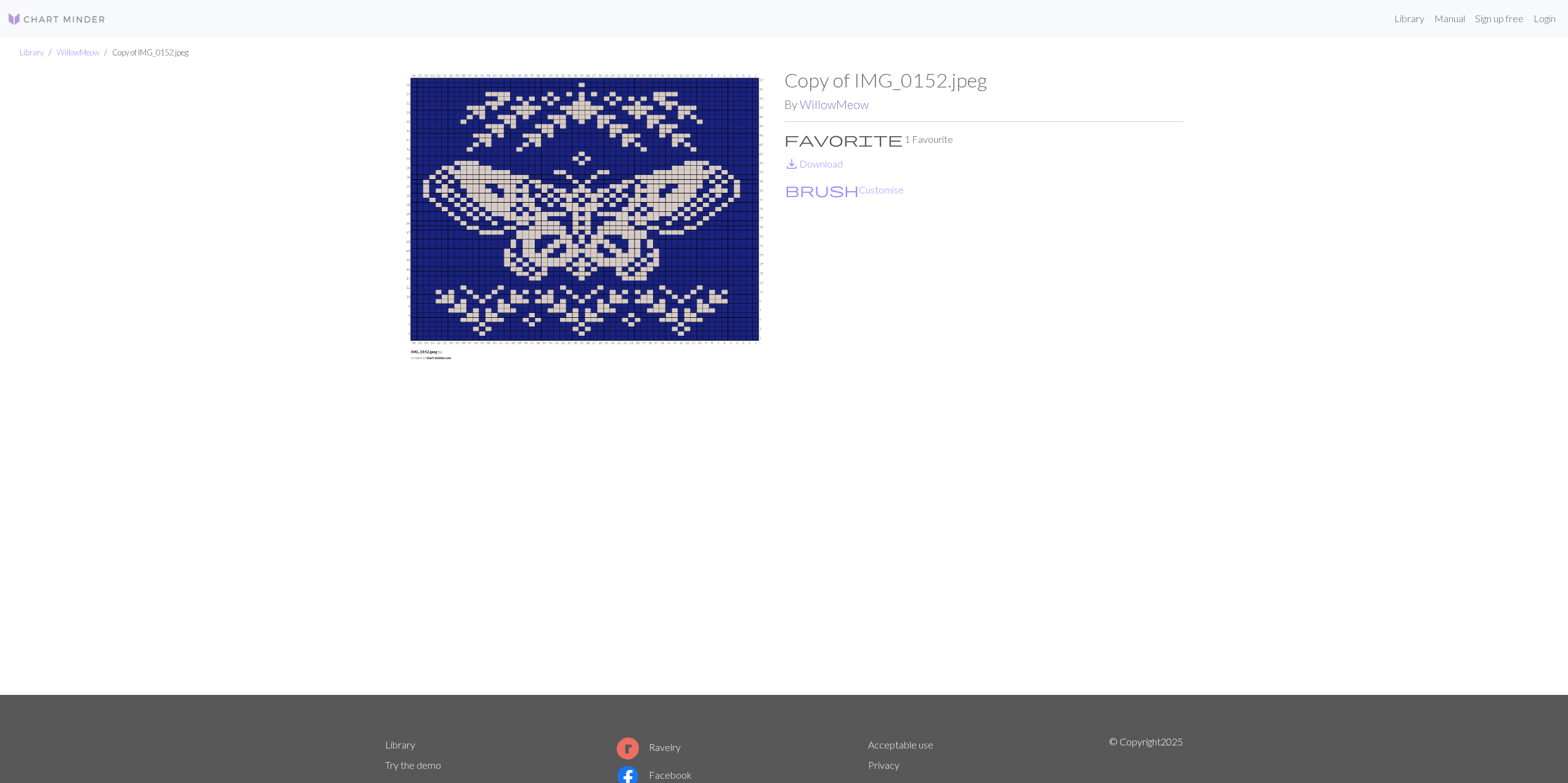
click at [816, 103] on link "WillowMeow" at bounding box center [834, 104] width 69 height 14
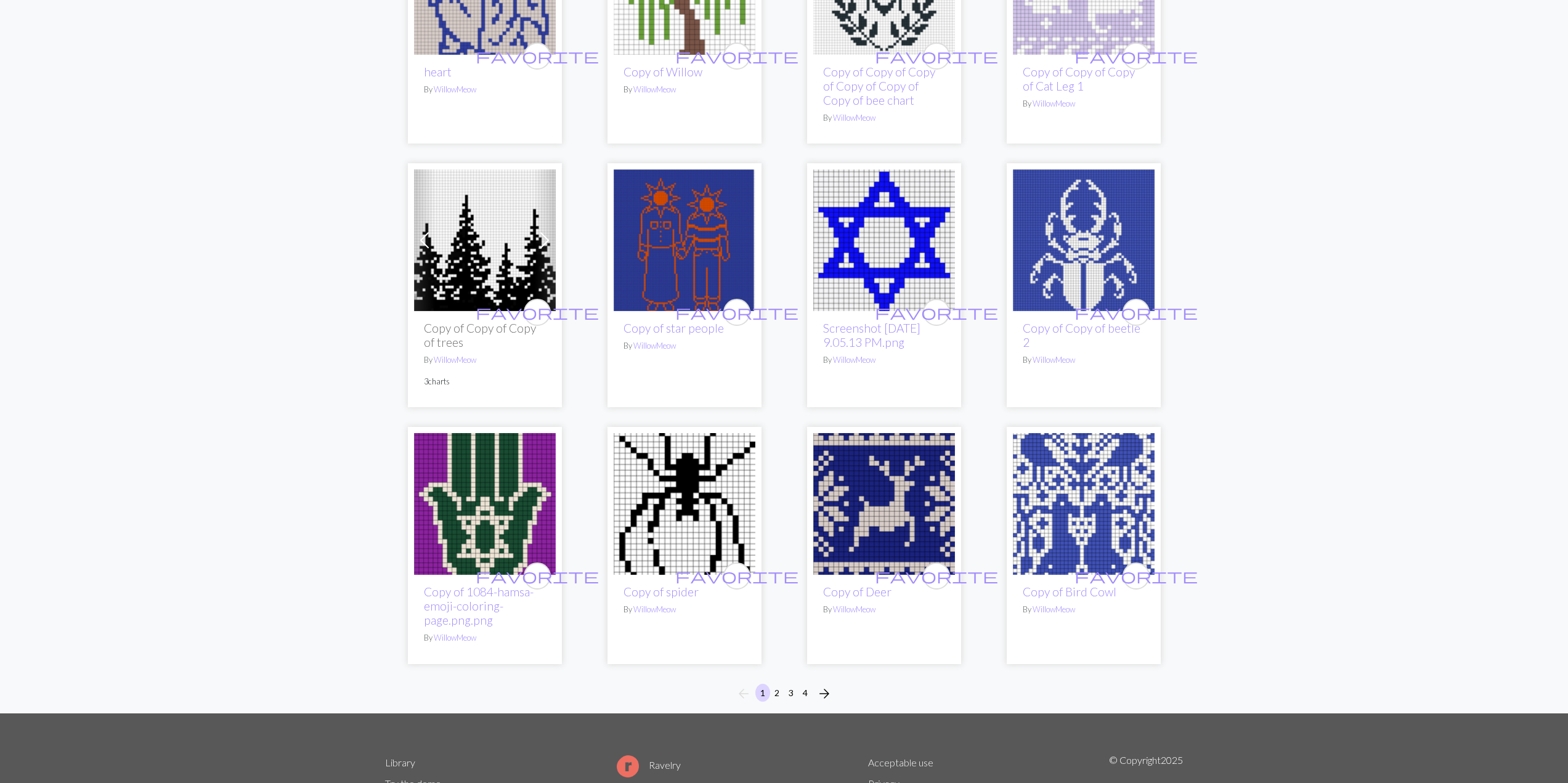
scroll to position [719, 0]
